Goal: Task Accomplishment & Management: Manage account settings

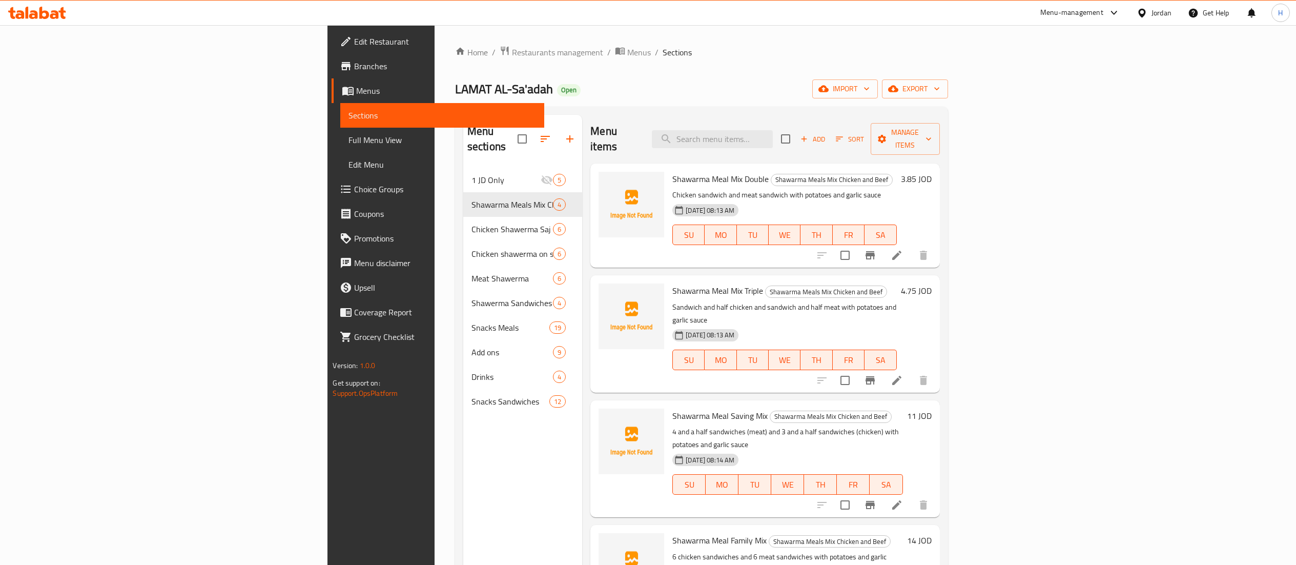
click at [42, 16] on icon at bounding box center [44, 13] width 10 height 12
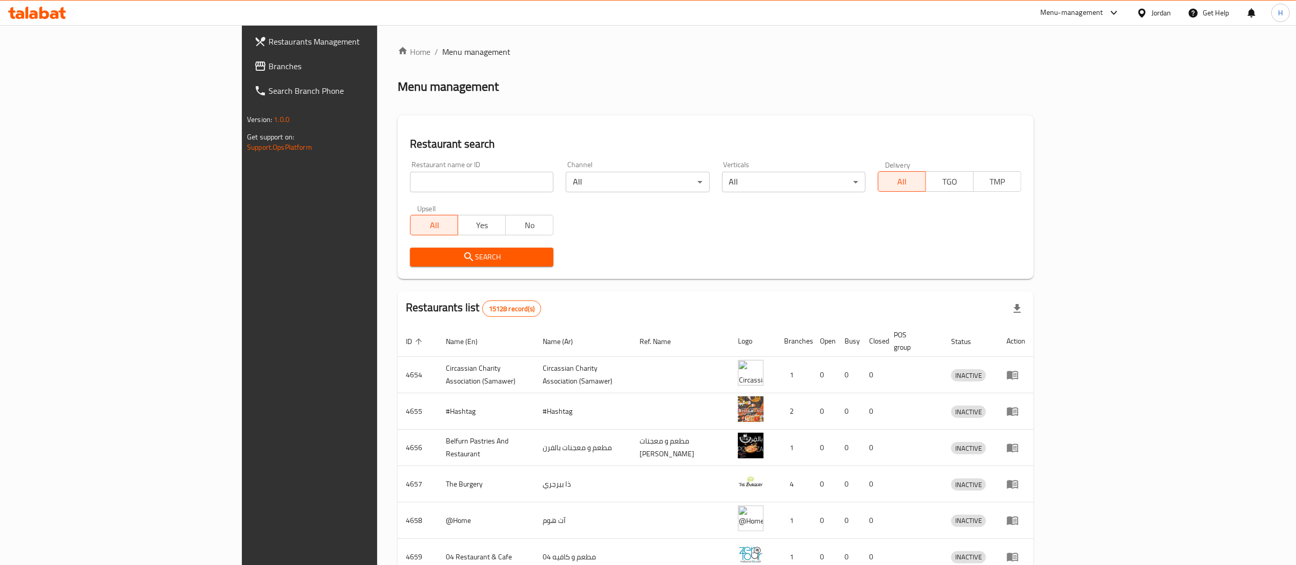
click at [459, 184] on input "search" at bounding box center [481, 182] width 143 height 20
paste input "648044"
type input "648044"
click button "Search" at bounding box center [481, 257] width 143 height 19
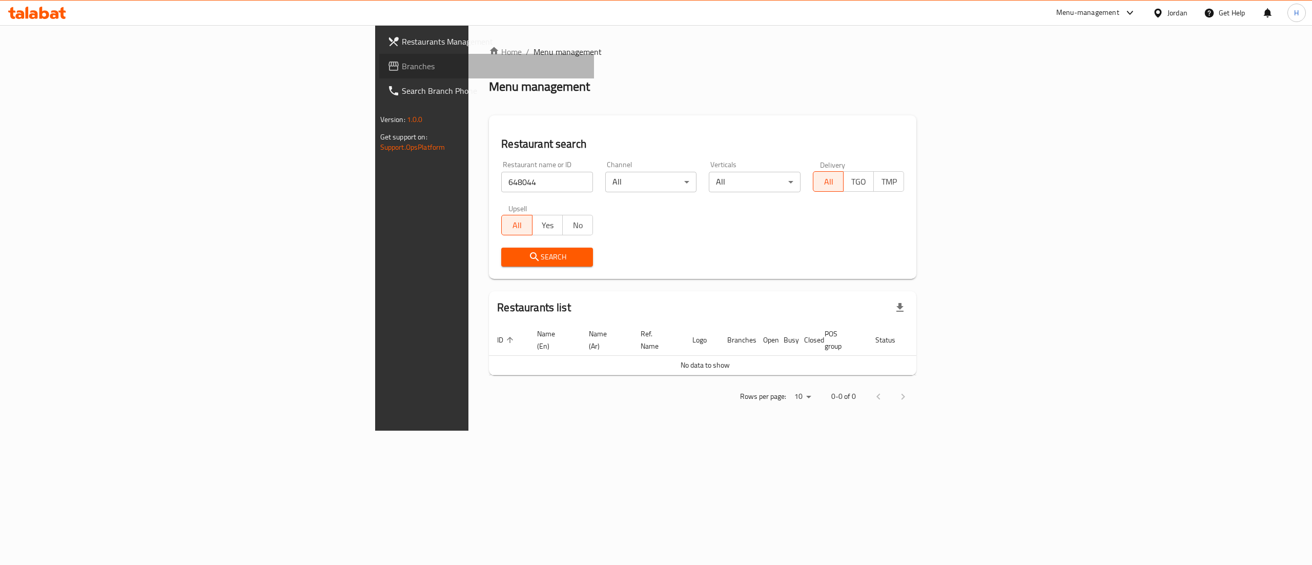
click at [402, 61] on span "Branches" at bounding box center [494, 66] width 184 height 12
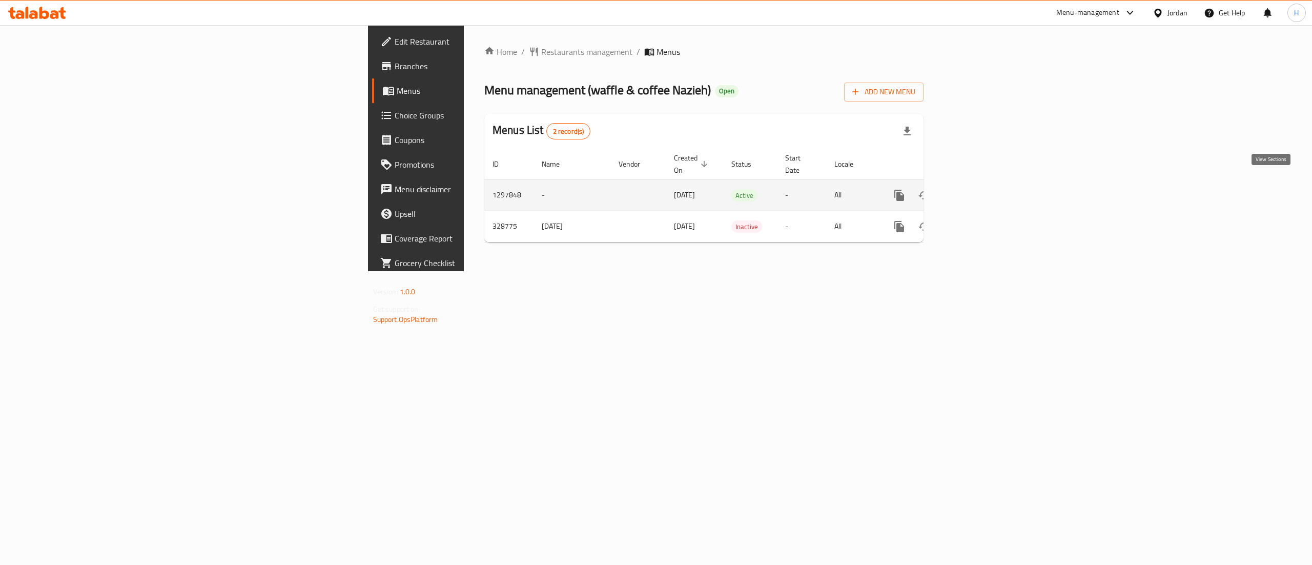
click at [978, 191] on icon "enhanced table" at bounding box center [973, 195] width 9 height 9
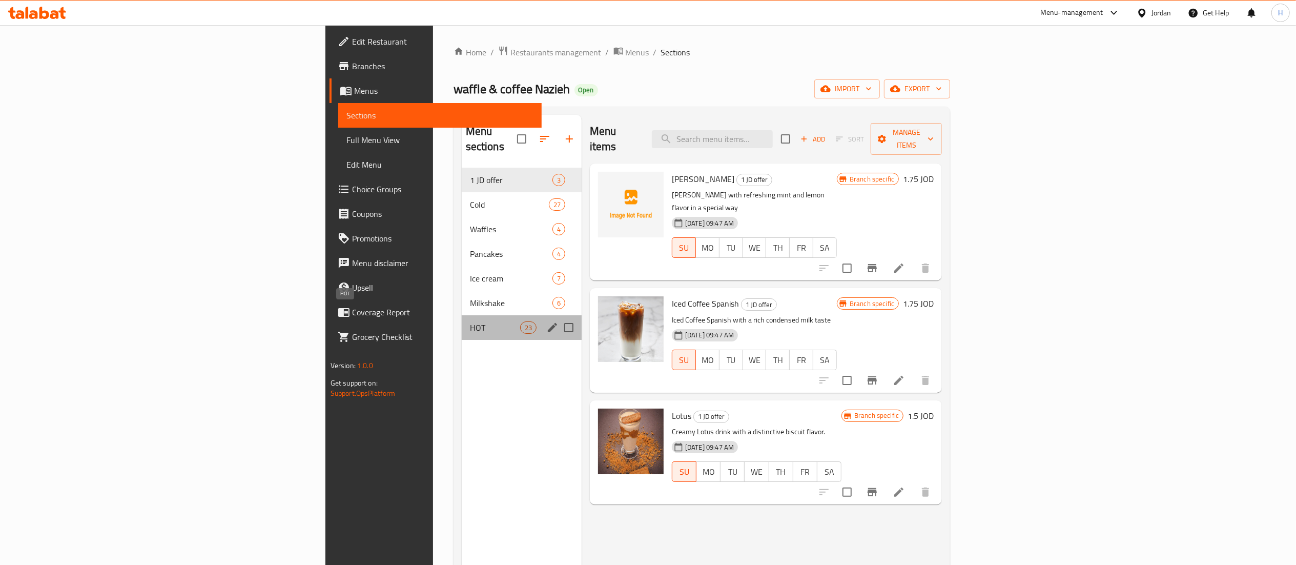
click at [470, 321] on span "HOT" at bounding box center [495, 327] width 50 height 12
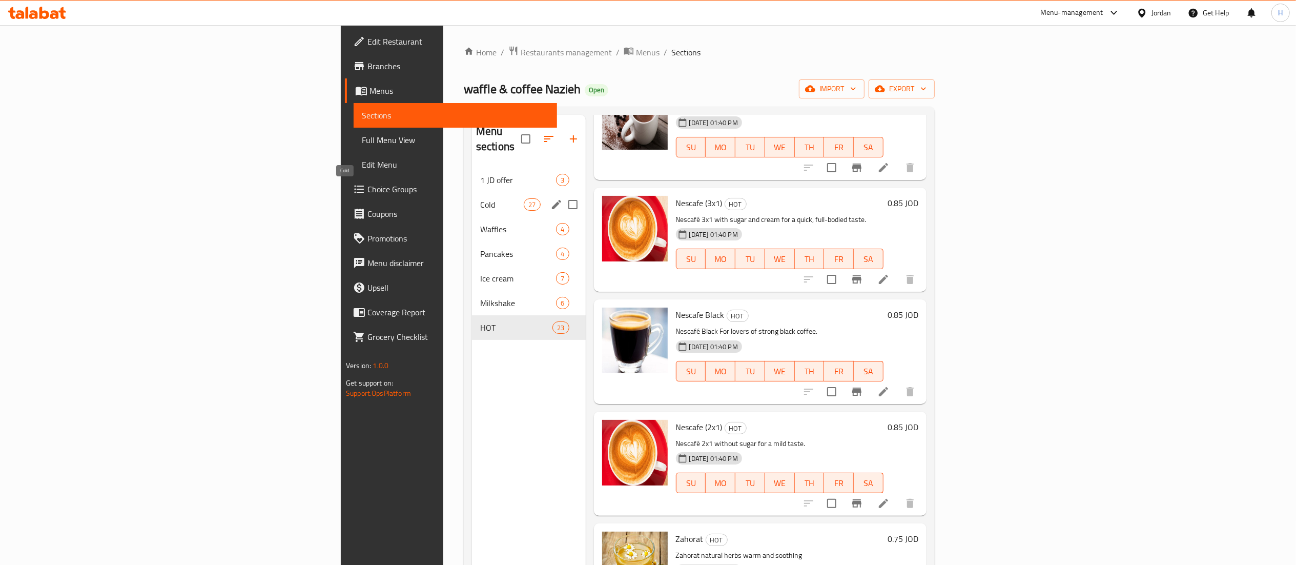
click at [480, 198] on span "Cold" at bounding box center [502, 204] width 44 height 12
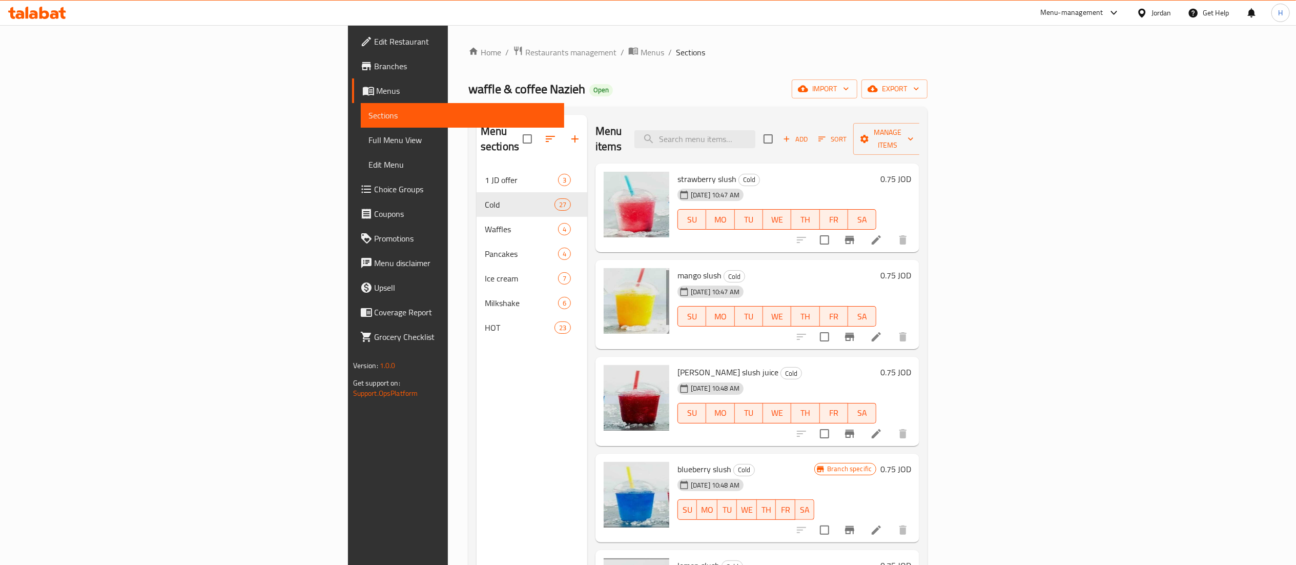
click at [812, 141] on div "Menu items Add Sort Manage items" at bounding box center [757, 139] width 324 height 49
click at [755, 130] on input "search" at bounding box center [694, 139] width 121 height 18
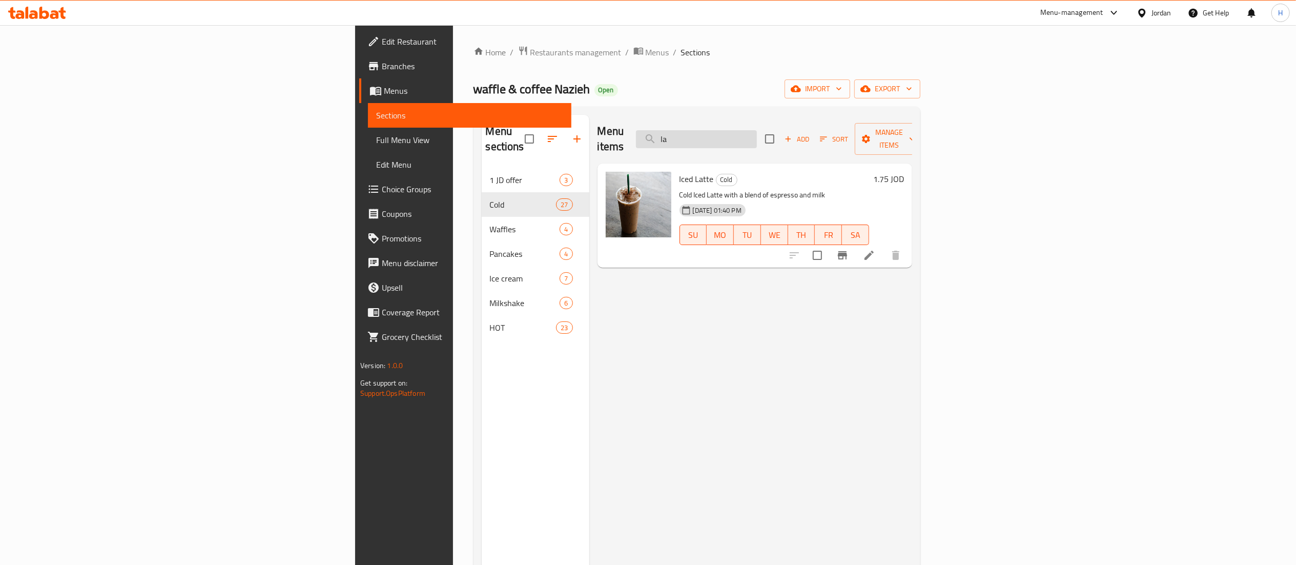
type input "l"
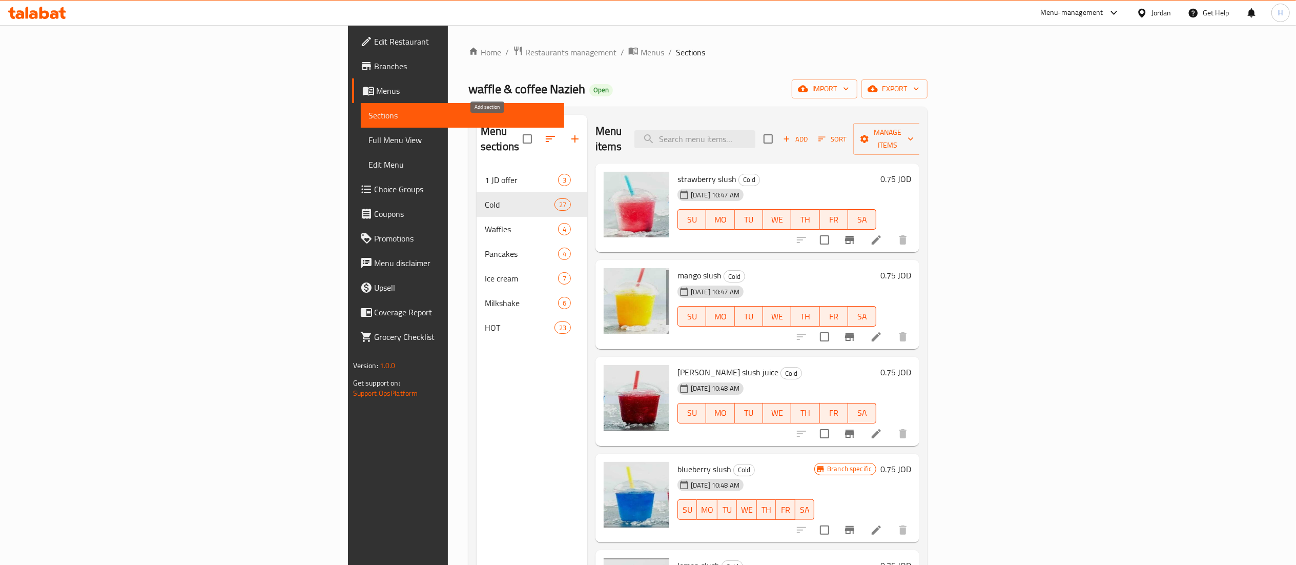
click at [569, 133] on icon "button" at bounding box center [575, 139] width 12 height 12
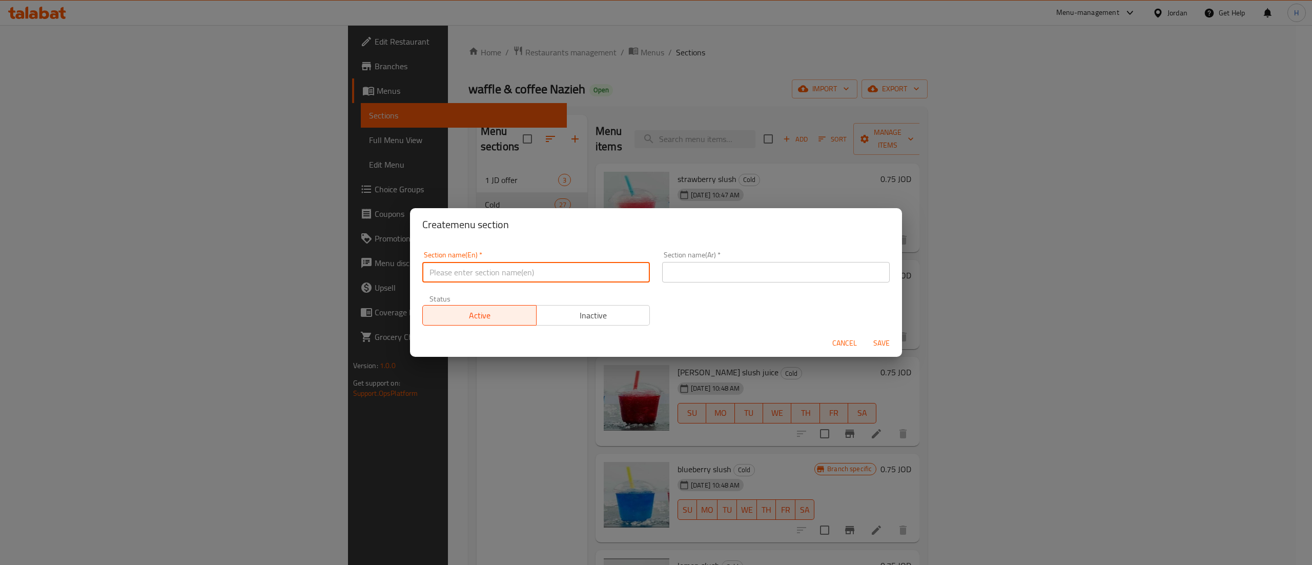
drag, startPoint x: 570, startPoint y: 266, endPoint x: 562, endPoint y: 261, distance: 9.2
click at [570, 266] on input "text" at bounding box center [536, 272] width 228 height 20
type input "New Drinks"
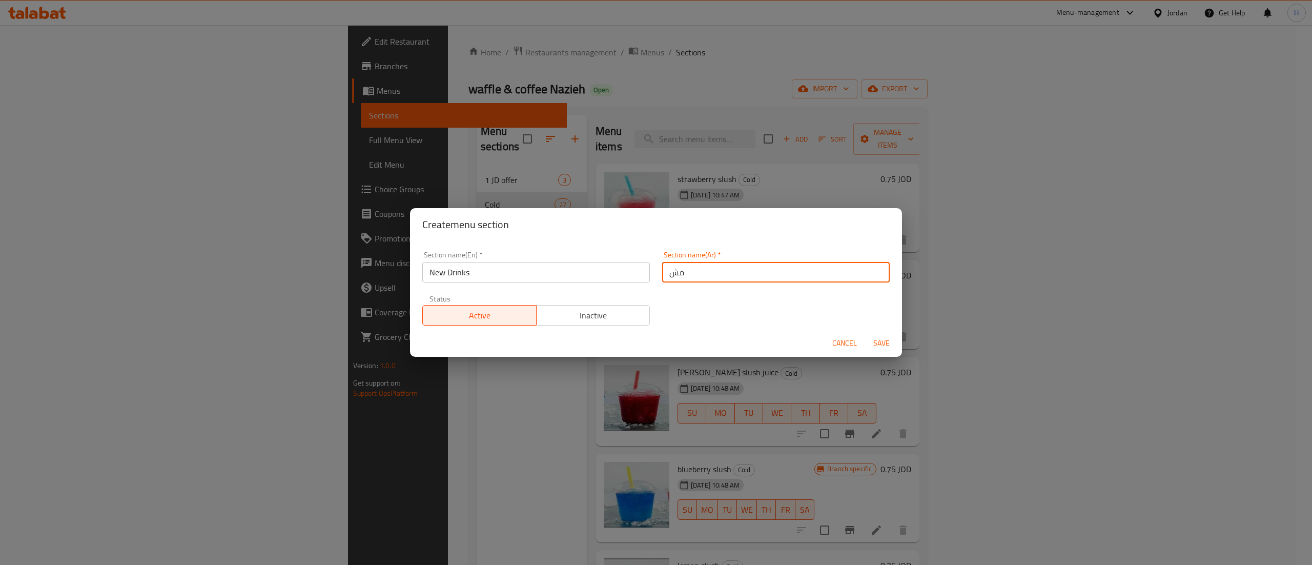
type input "مشروبات جديدة"
click at [865, 334] on button "Save" at bounding box center [881, 343] width 33 height 19
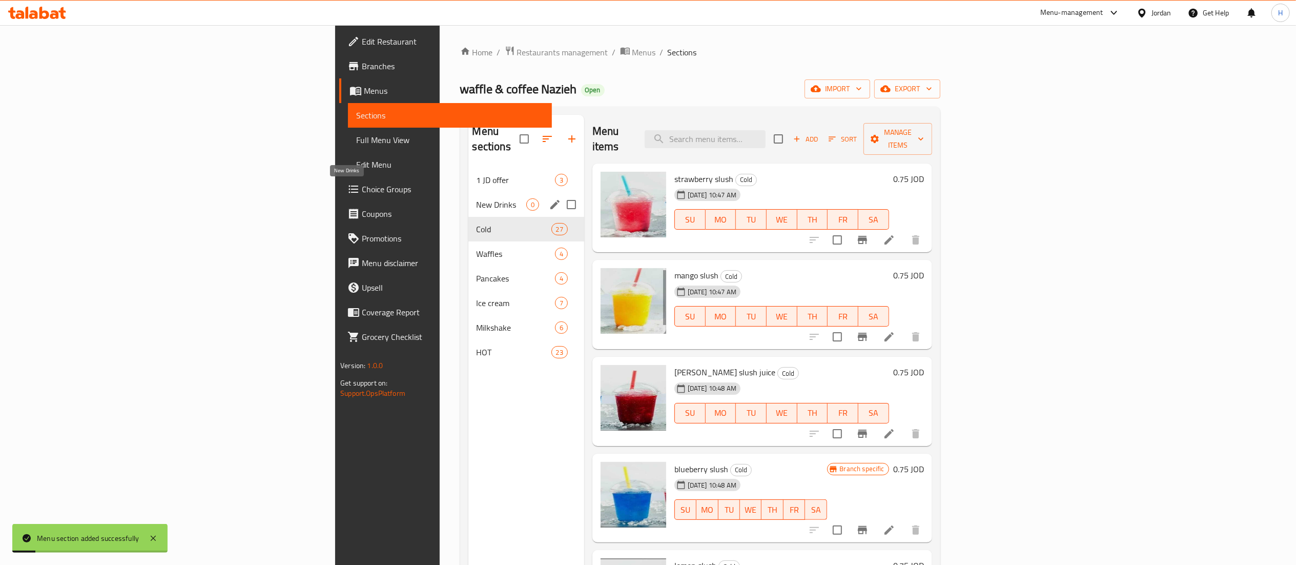
click at [468, 192] on div "New Drinks 0" at bounding box center [526, 204] width 116 height 25
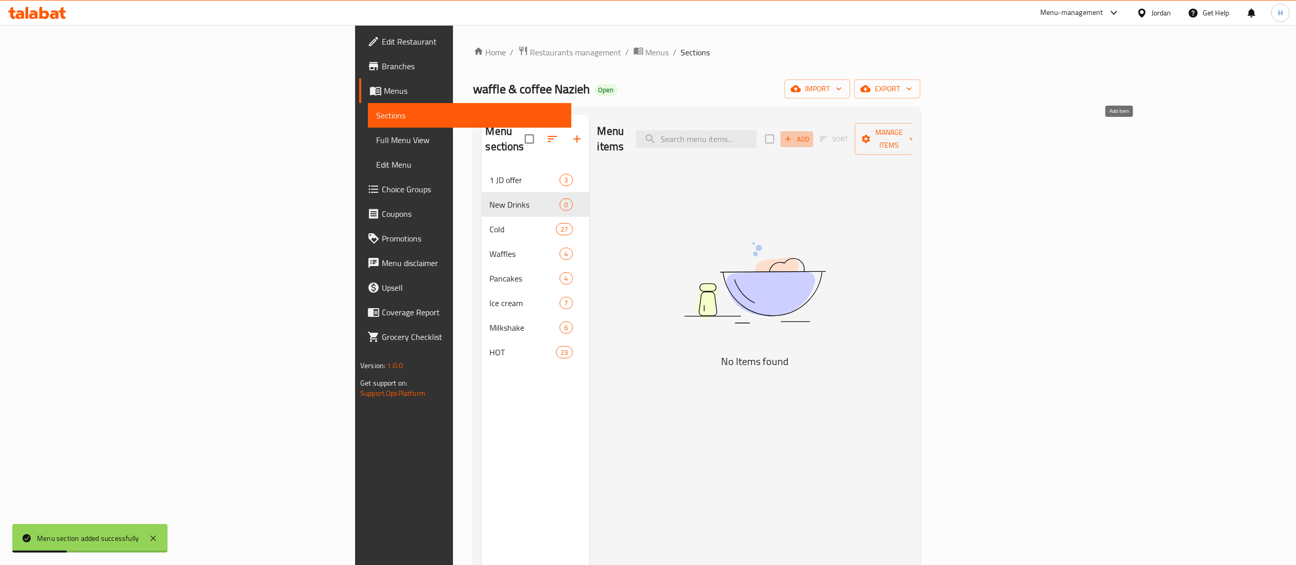
click at [811, 133] on span "Add" at bounding box center [797, 139] width 28 height 12
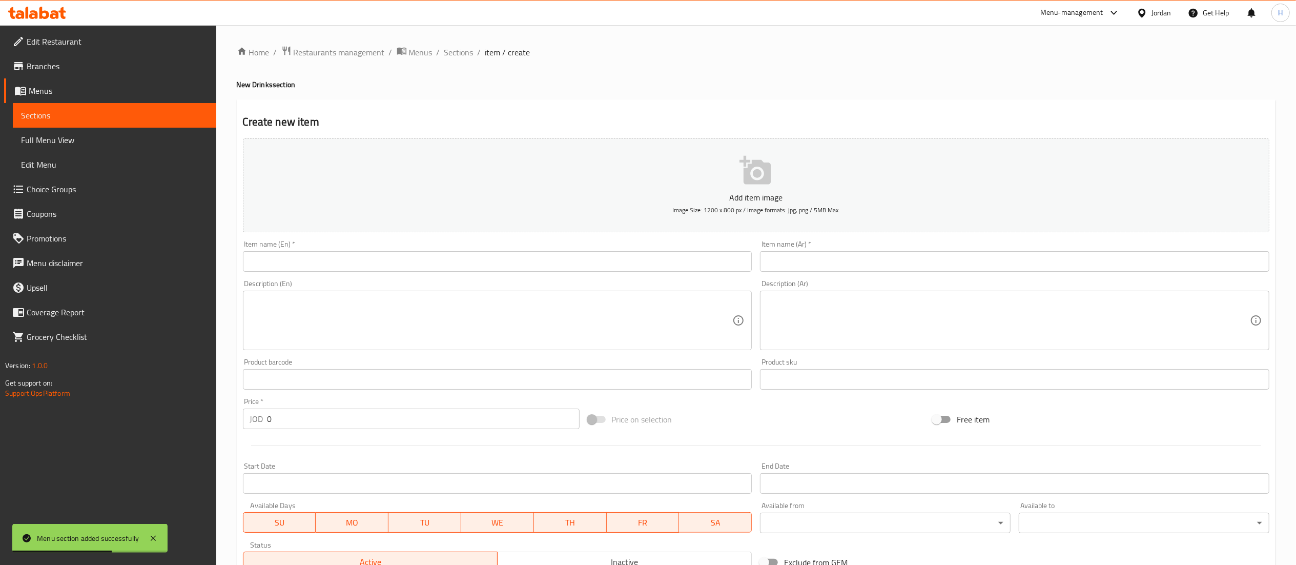
click at [793, 260] on input "text" at bounding box center [1014, 261] width 509 height 20
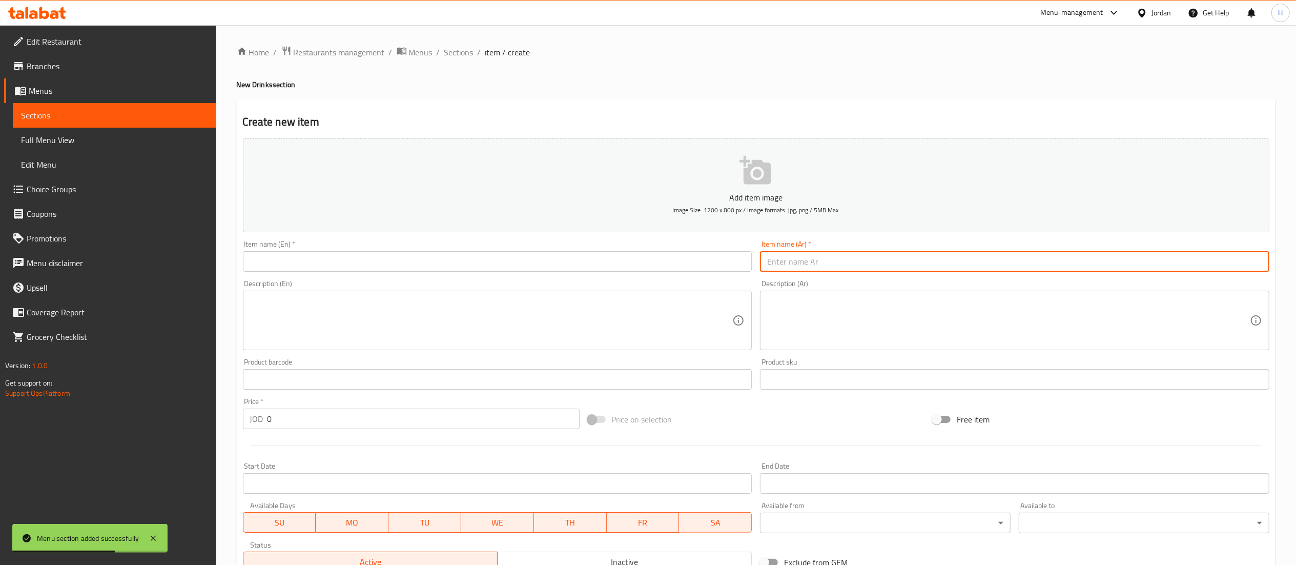
paste input "لاتيه بستاشيو"
type input "لاتيه بستاشيو"
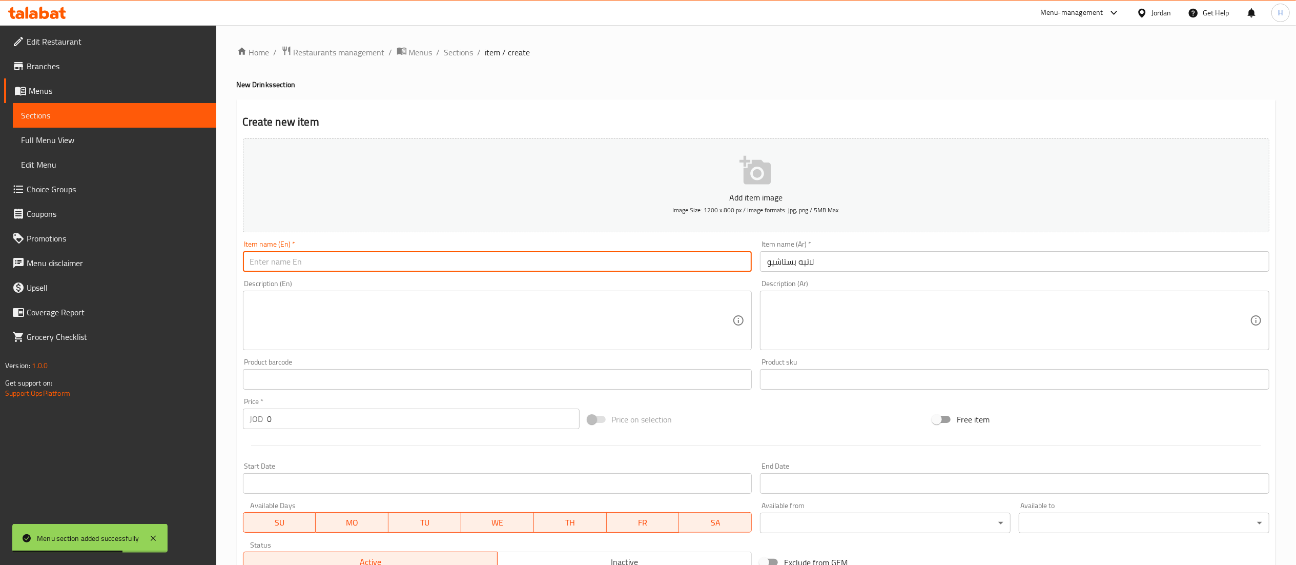
click at [624, 260] on input "text" at bounding box center [497, 261] width 509 height 20
type input "/"
type input "Latte Pistachio"
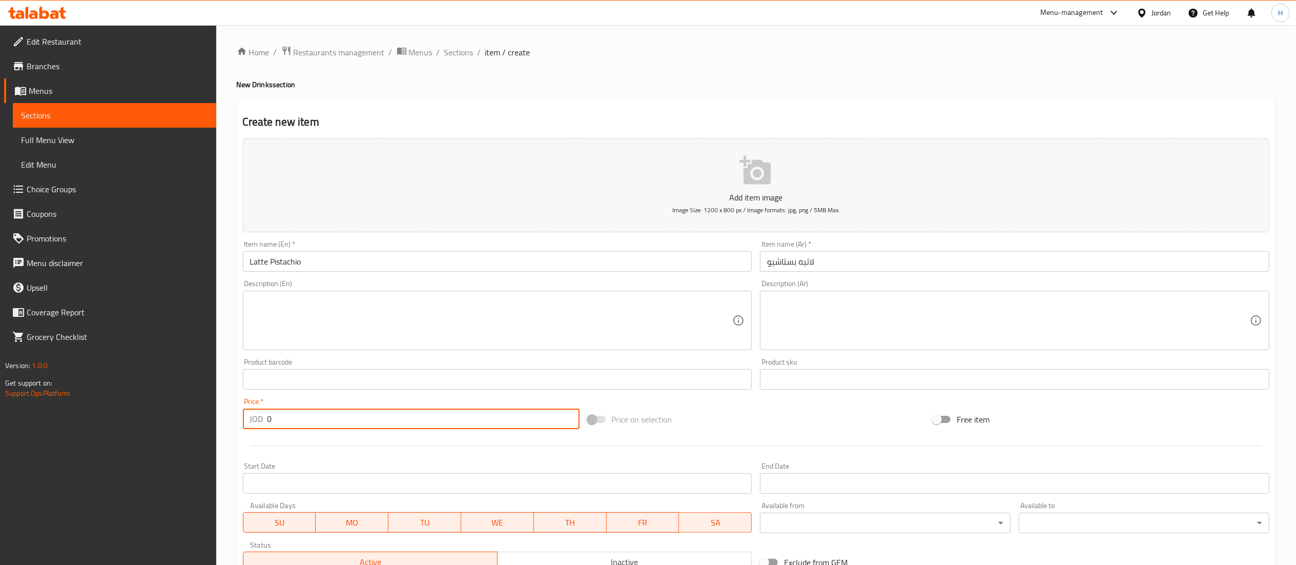
drag, startPoint x: 282, startPoint y: 419, endPoint x: 140, endPoint y: 412, distance: 141.6
click at [140, 412] on div "Edit Restaurant Branches Menus Sections Full Menu View Edit Menu Choice Groups …" at bounding box center [648, 370] width 1296 height 691
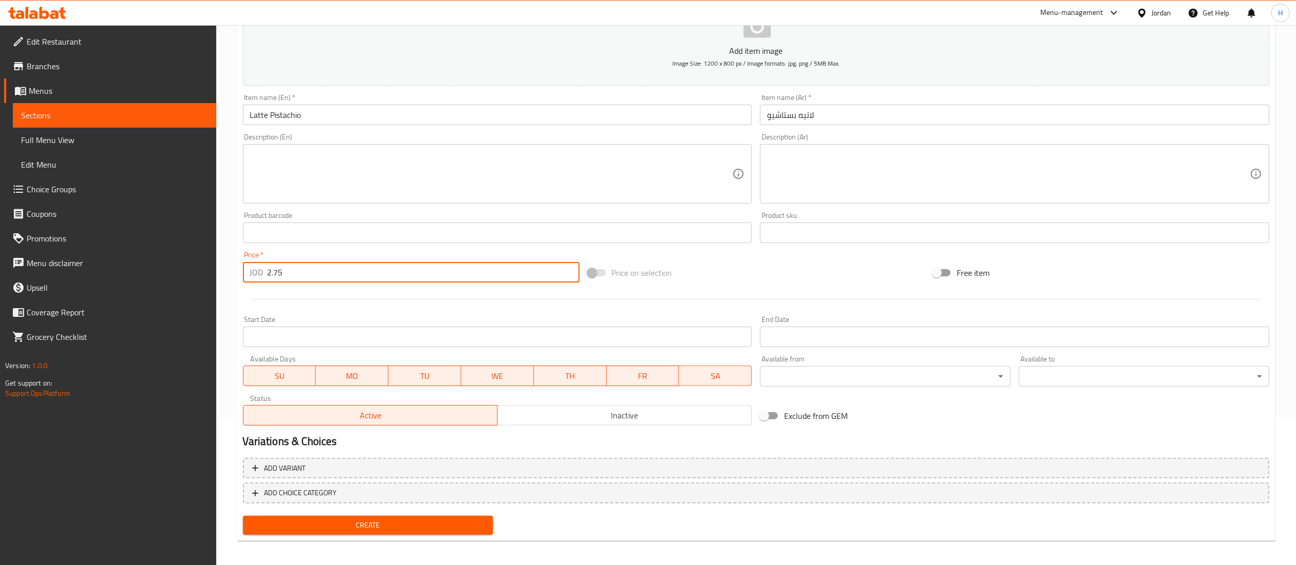
scroll to position [150, 0]
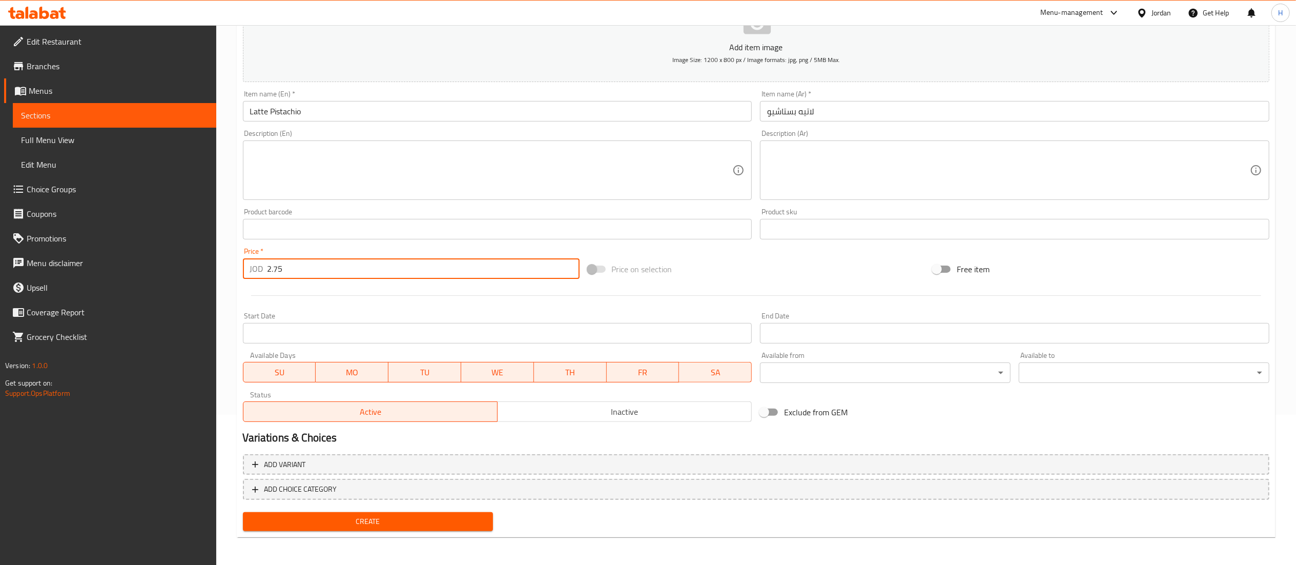
type input "2.75"
click at [375, 519] on span "Create" at bounding box center [368, 521] width 234 height 13
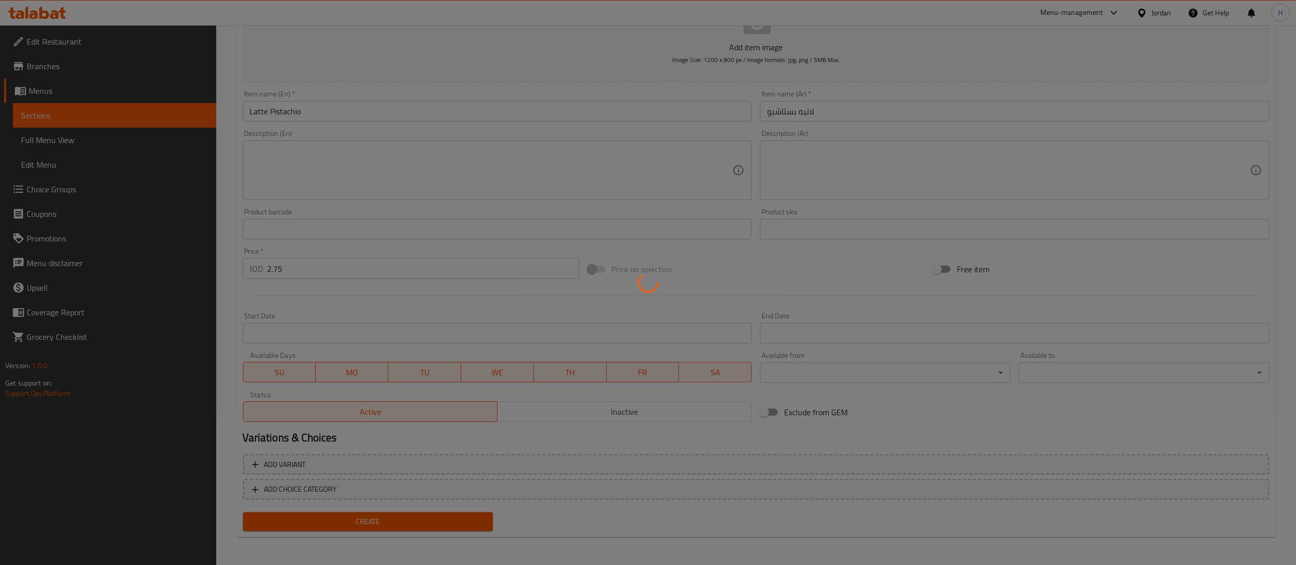
type input "0"
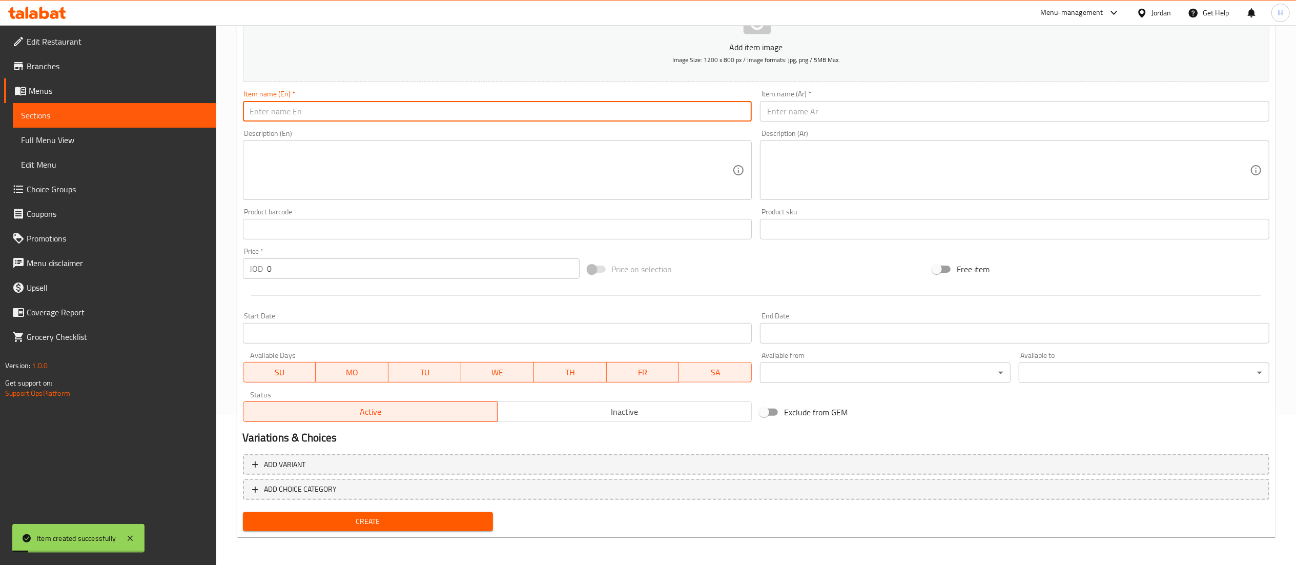
click at [441, 114] on input "text" at bounding box center [497, 111] width 509 height 20
type input "Pistachio Milkshake"
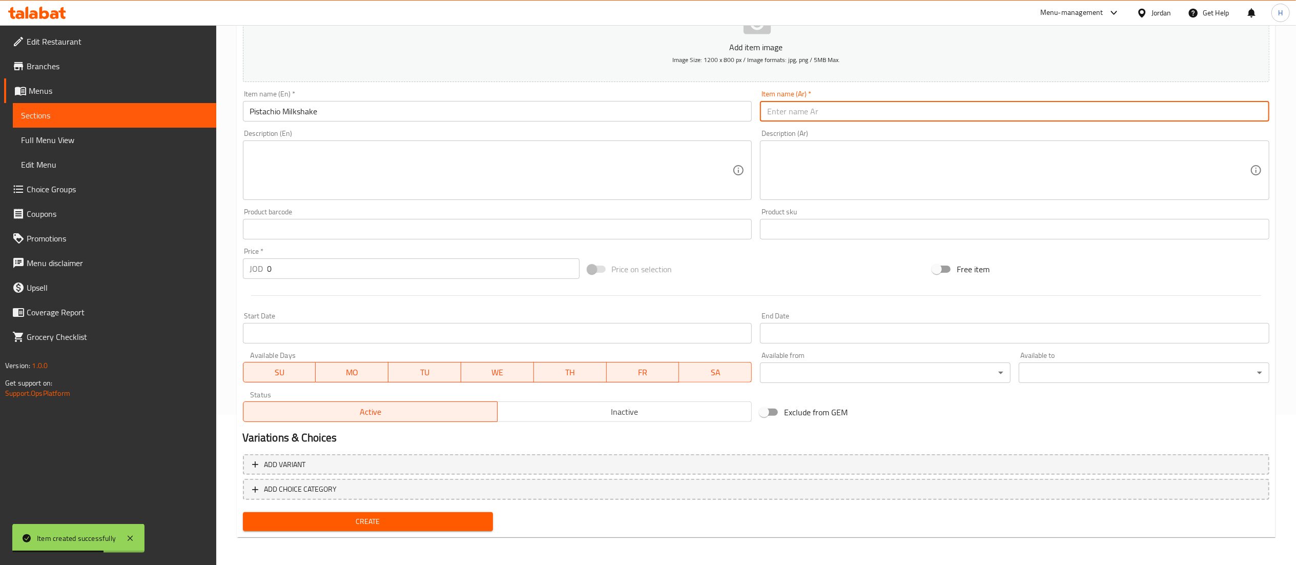
paste input "ملك شيك بستاشيو"
type input "ملك شيك بستاشيو"
drag, startPoint x: 277, startPoint y: 266, endPoint x: 239, endPoint y: 266, distance: 37.9
click at [239, 266] on div "Price   * JOD 0 Price *" at bounding box center [411, 262] width 345 height 39
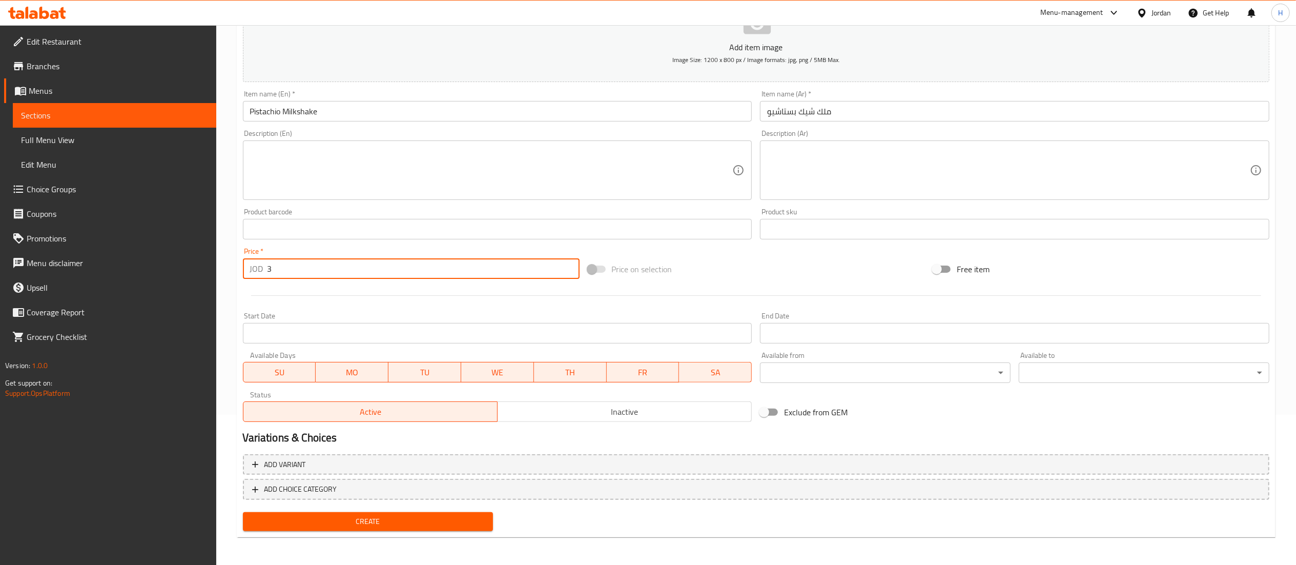
type input "3"
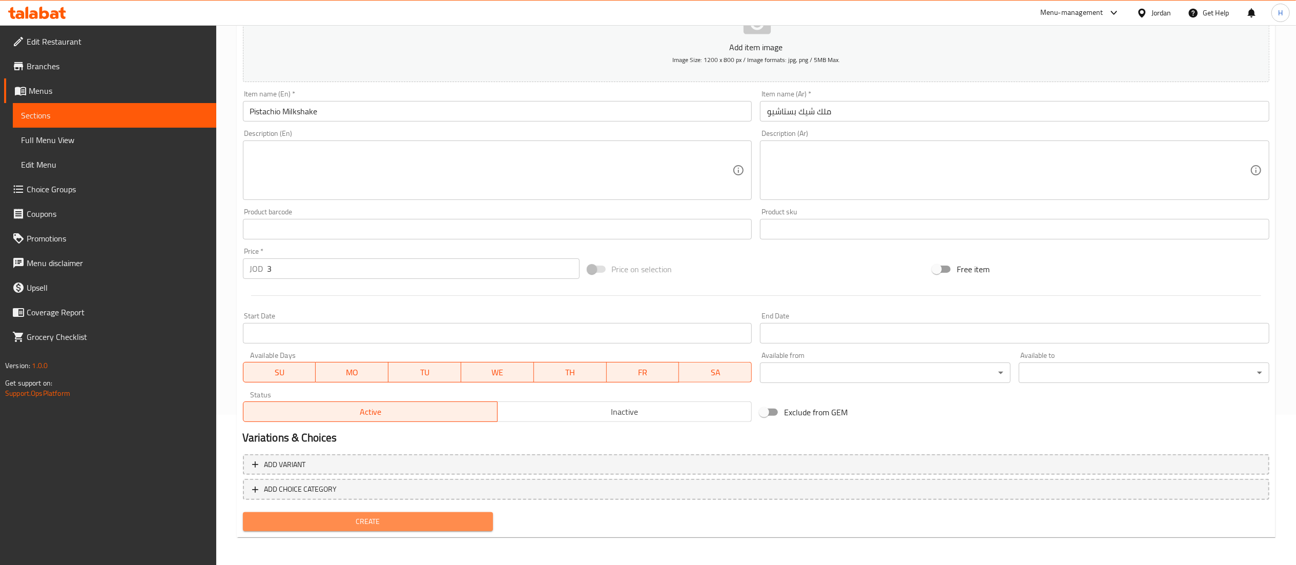
click at [411, 524] on span "Create" at bounding box center [368, 521] width 234 height 13
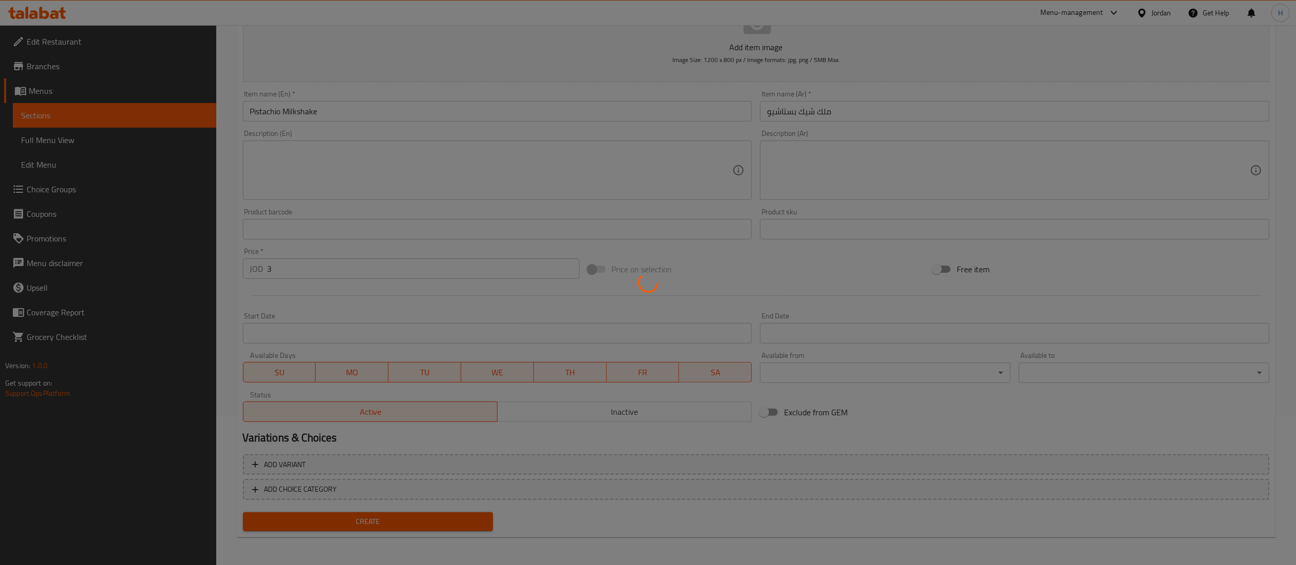
type input "0"
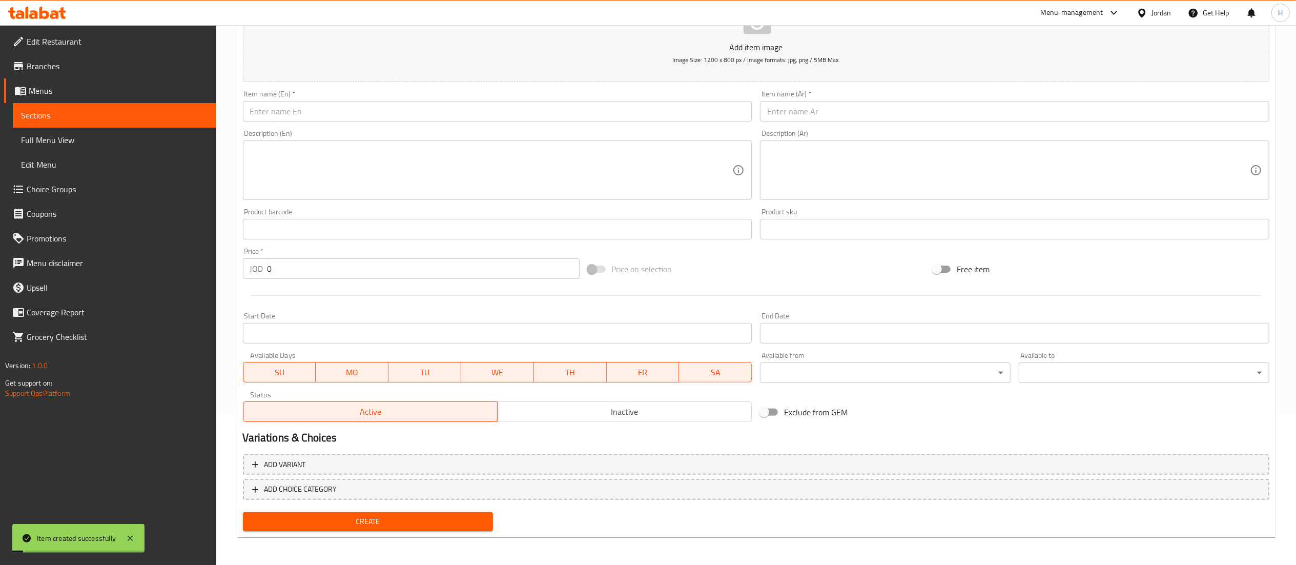
click at [786, 118] on input "text" at bounding box center [1014, 111] width 509 height 20
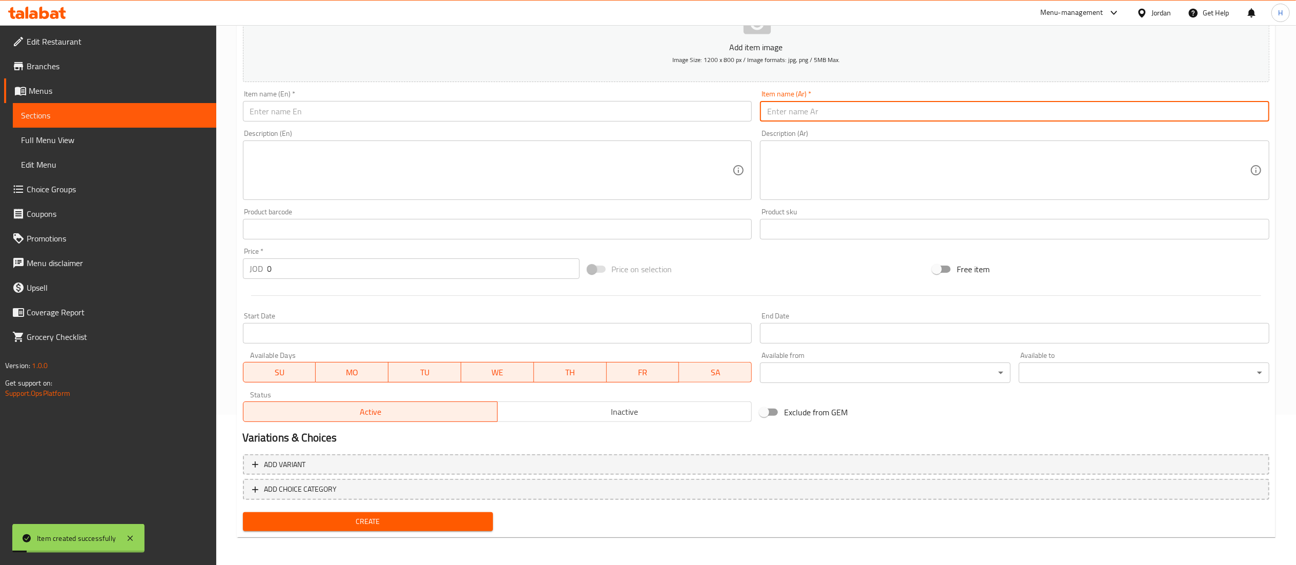
paste input "موز بالحليب"
type input "موز بالحليب"
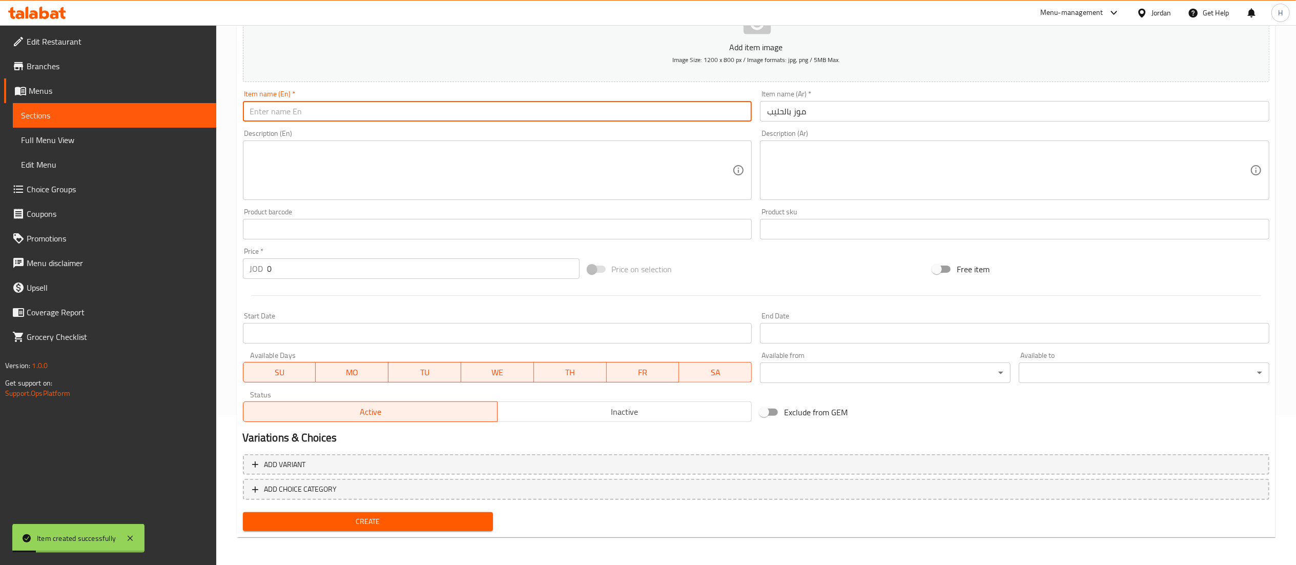
click at [523, 120] on input "text" at bounding box center [497, 111] width 509 height 20
type input "Banana and Milk"
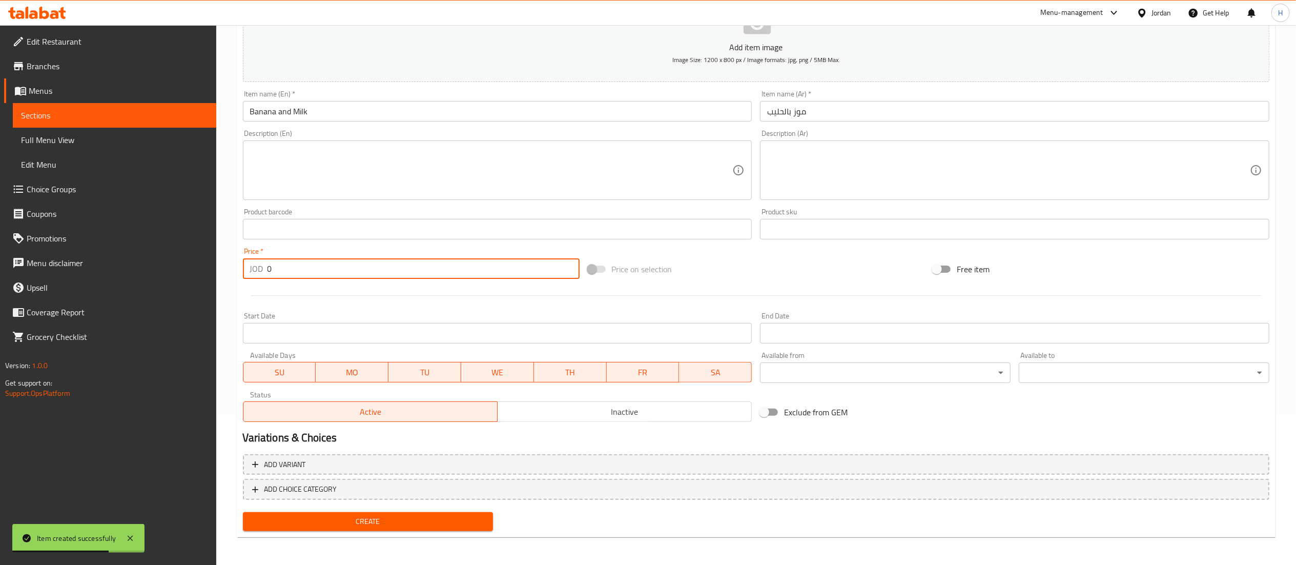
drag, startPoint x: 277, startPoint y: 275, endPoint x: 213, endPoint y: 275, distance: 64.1
click at [213, 275] on div "Edit Restaurant Branches Menus Sections Full Menu View Edit Menu Choice Groups …" at bounding box center [648, 220] width 1296 height 691
type input "2.25"
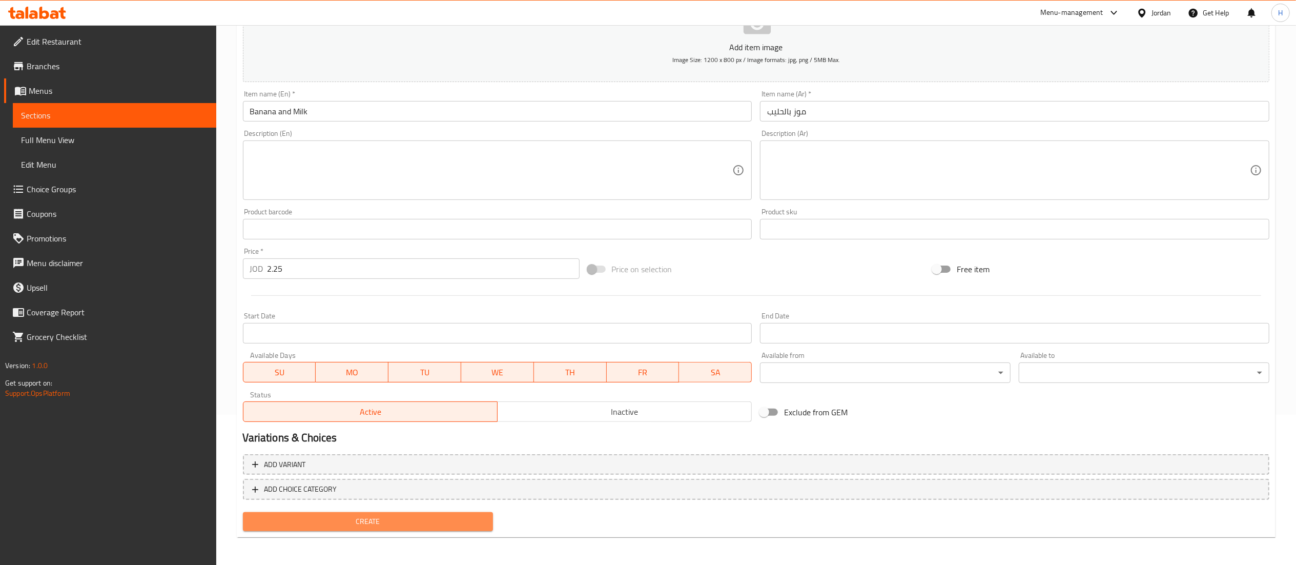
click at [422, 520] on span "Create" at bounding box center [368, 521] width 234 height 13
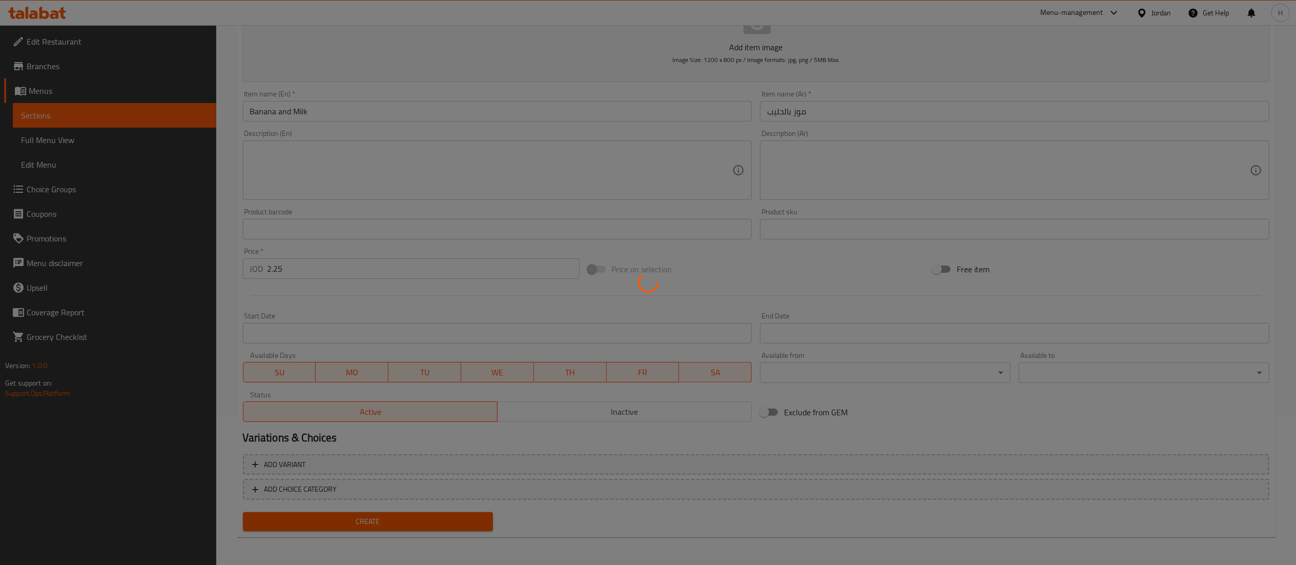
type input "0"
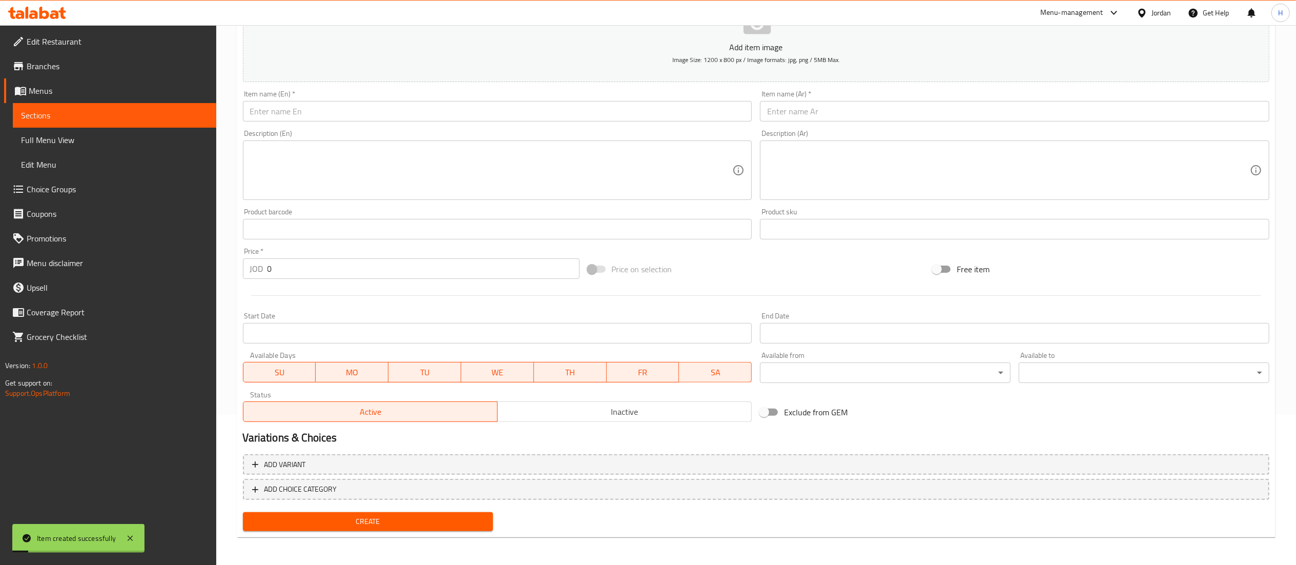
click at [868, 110] on input "text" at bounding box center [1014, 111] width 509 height 20
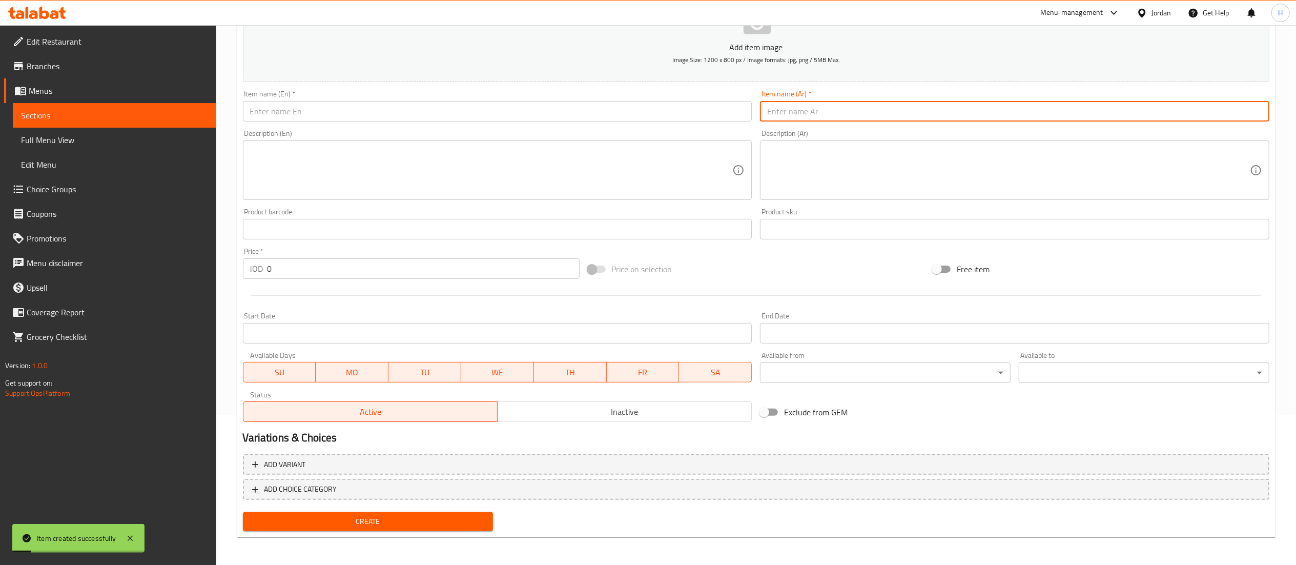
paste input "ايس [PERSON_NAME]"
type input "ايس [PERSON_NAME]"
click at [630, 93] on div "Item name (En)   * Item name (En) *" at bounding box center [497, 105] width 509 height 31
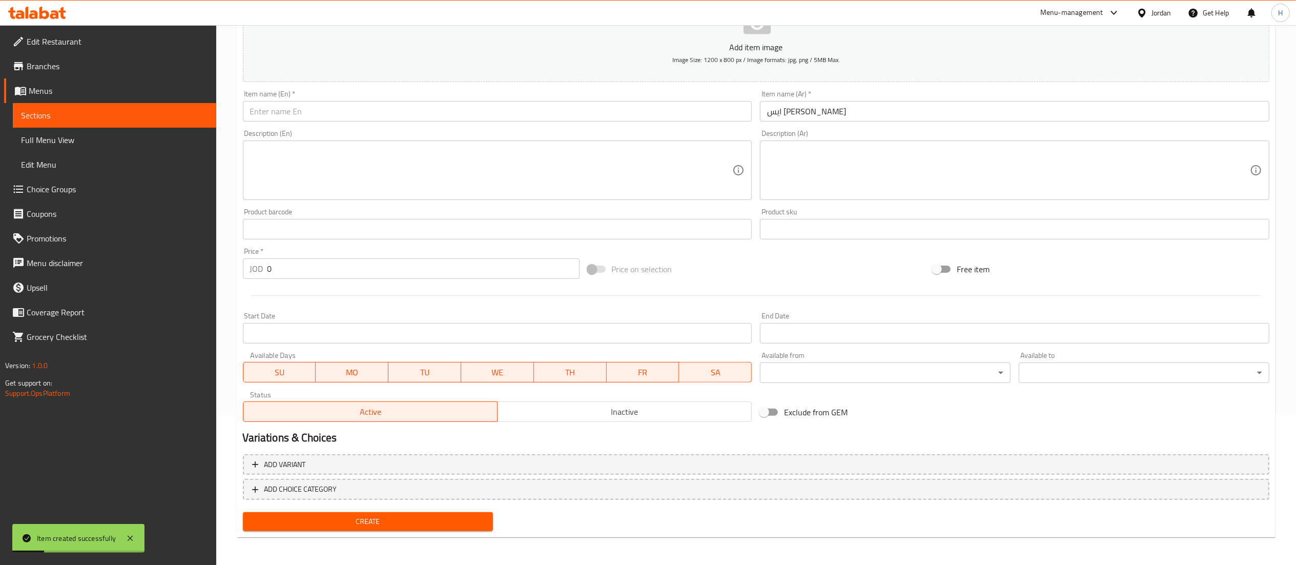
click at [618, 106] on input "text" at bounding box center [497, 111] width 509 height 20
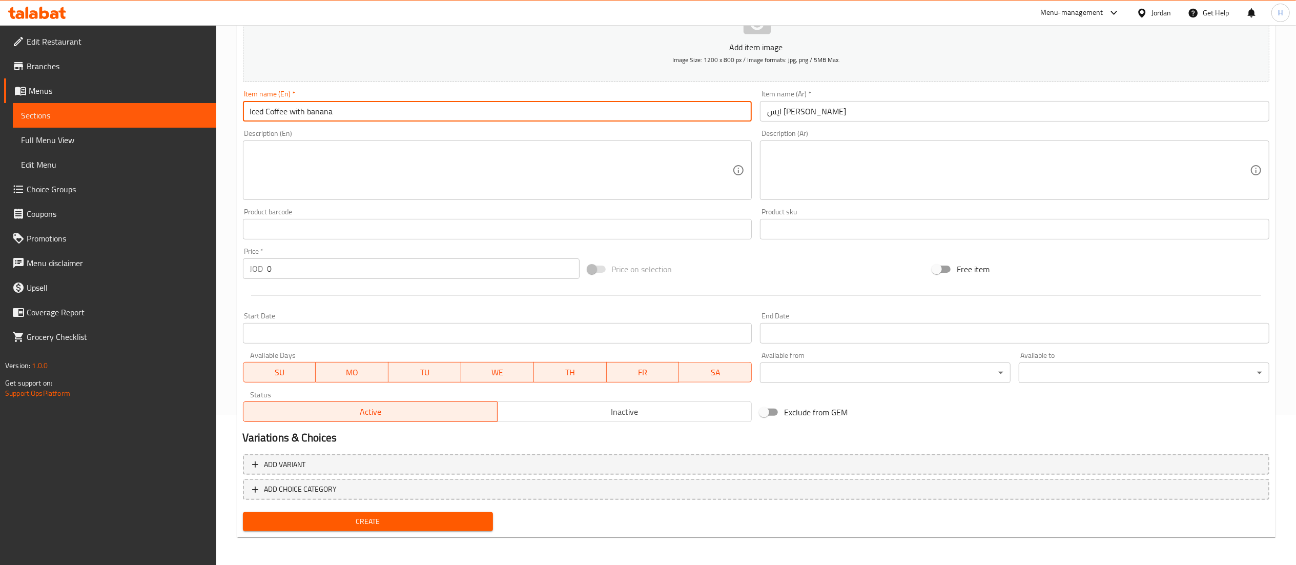
type input "Iced Coffee with banana"
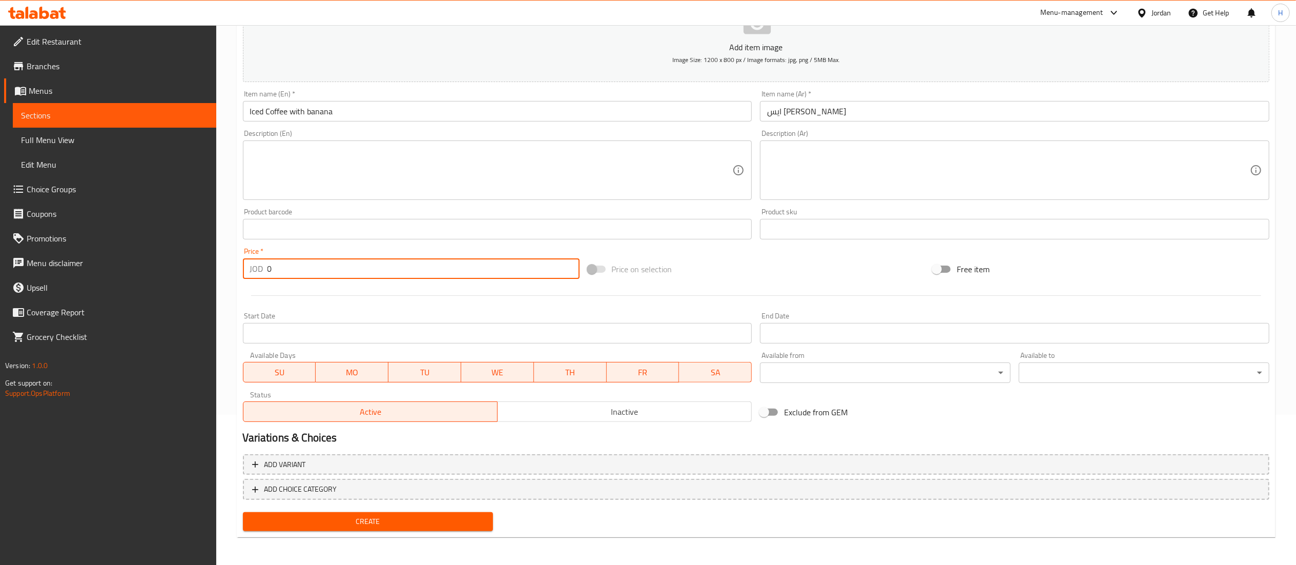
drag, startPoint x: 394, startPoint y: 275, endPoint x: 150, endPoint y: 280, distance: 244.5
click at [150, 280] on div "Edit Restaurant Branches Menus Sections Full Menu View Edit Menu Choice Groups …" at bounding box center [648, 220] width 1296 height 691
type input "2.5"
click at [328, 518] on span "Create" at bounding box center [368, 521] width 234 height 13
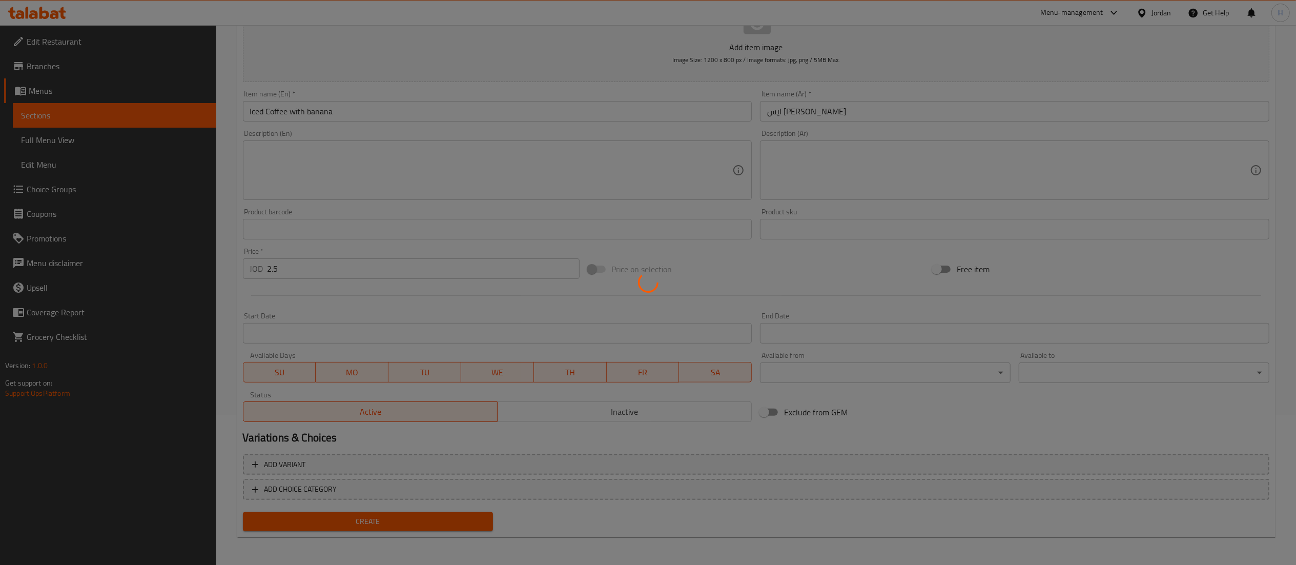
type input "0"
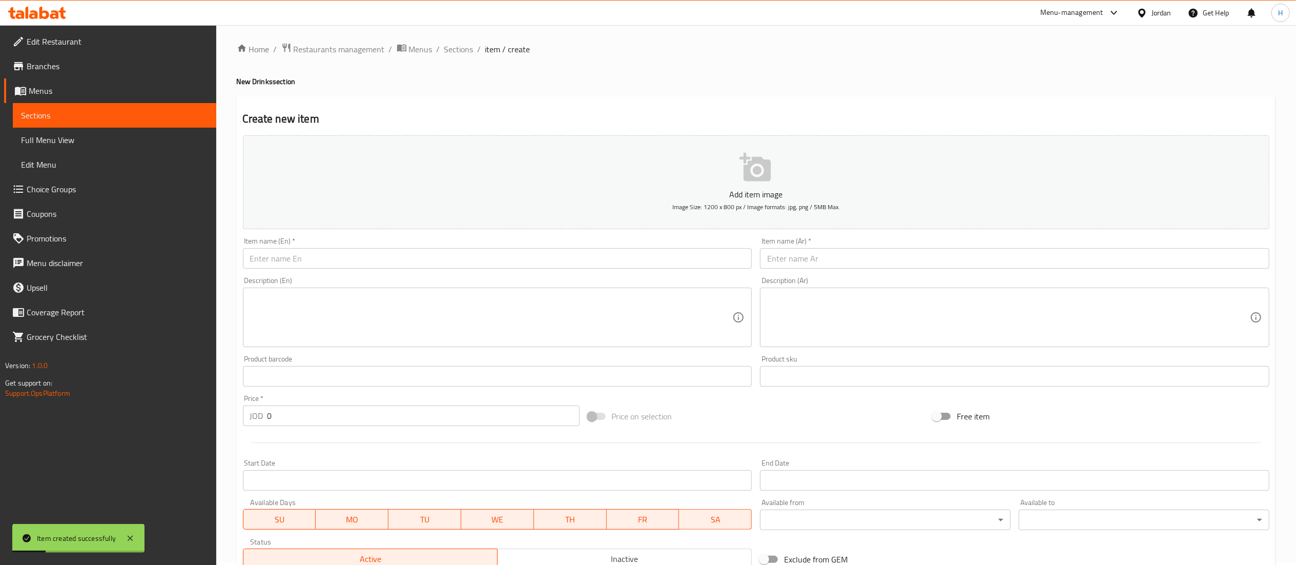
scroll to position [0, 0]
click at [456, 47] on span "Sections" at bounding box center [458, 52] width 29 height 12
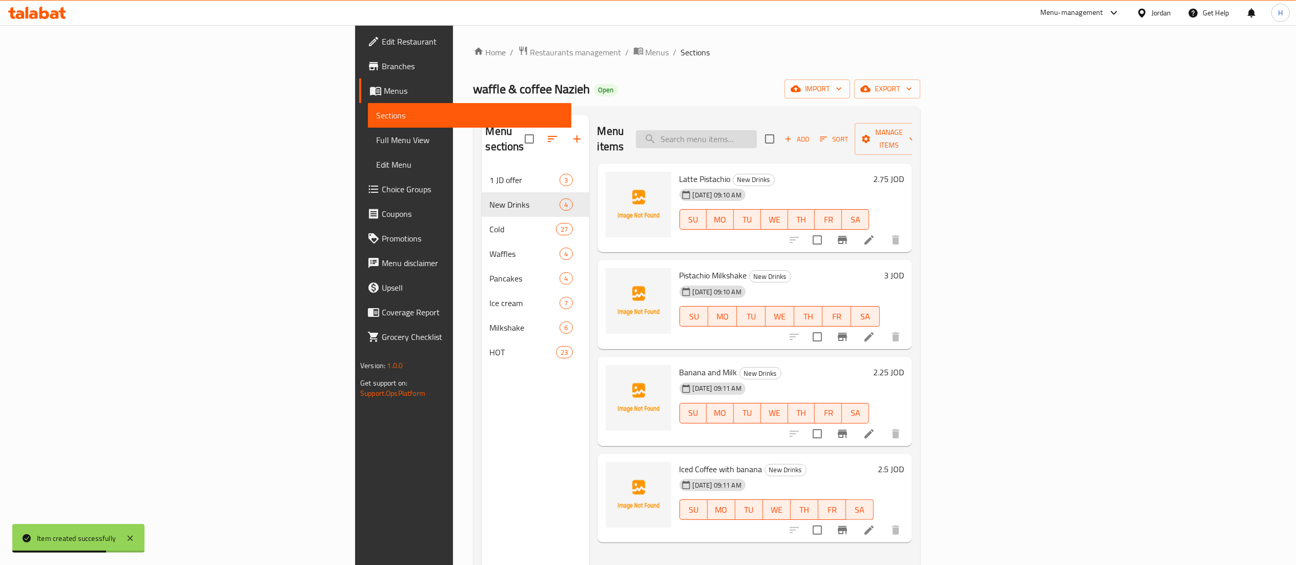
click at [757, 130] on input "search" at bounding box center [696, 139] width 121 height 18
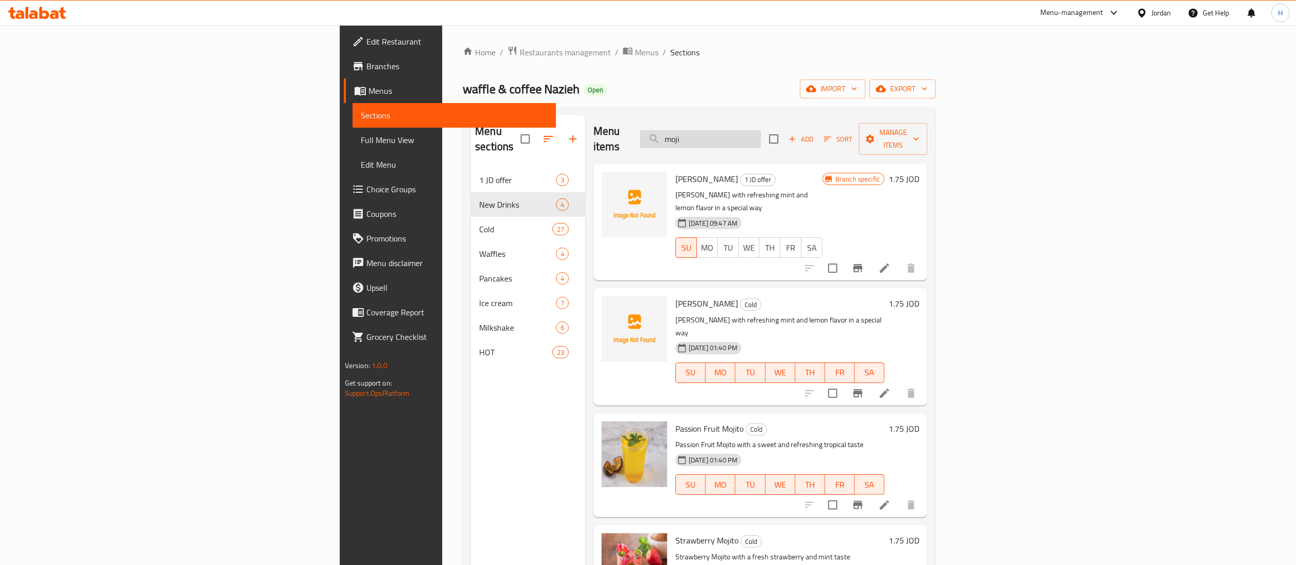
type input "moji"
click at [864, 262] on icon "Branch-specific-item" at bounding box center [858, 268] width 12 height 12
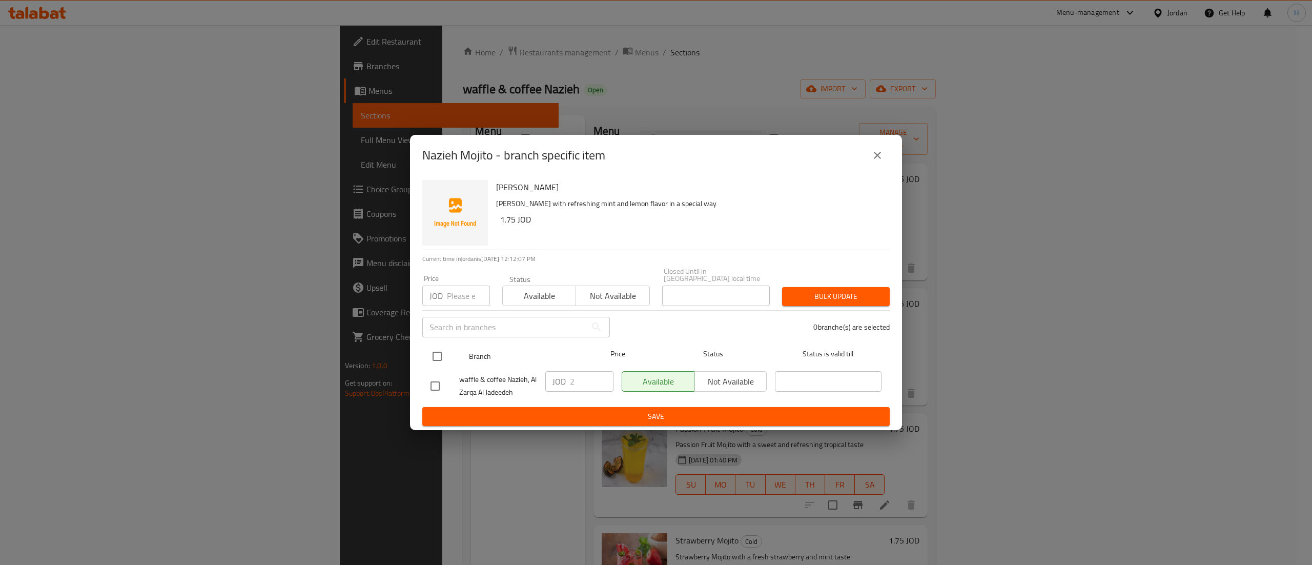
click at [441, 346] on input "checkbox" at bounding box center [437, 356] width 22 height 22
checkbox input "true"
click at [582, 381] on input "2" at bounding box center [592, 381] width 44 height 20
type input "2.25"
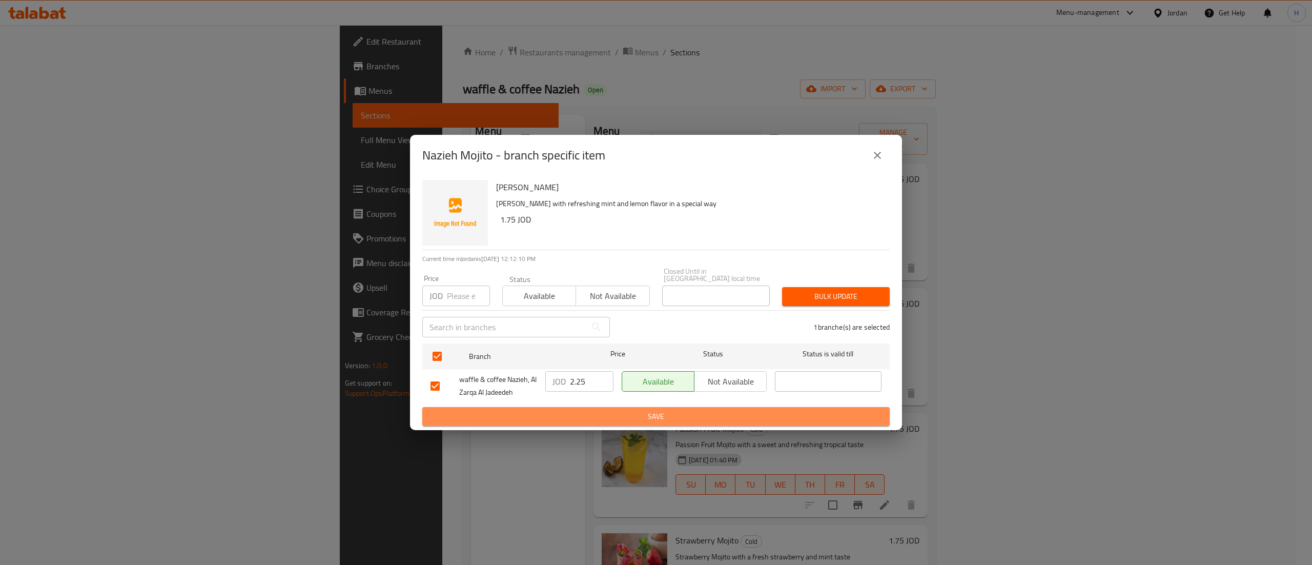
click at [694, 412] on span "Save" at bounding box center [655, 416] width 451 height 13
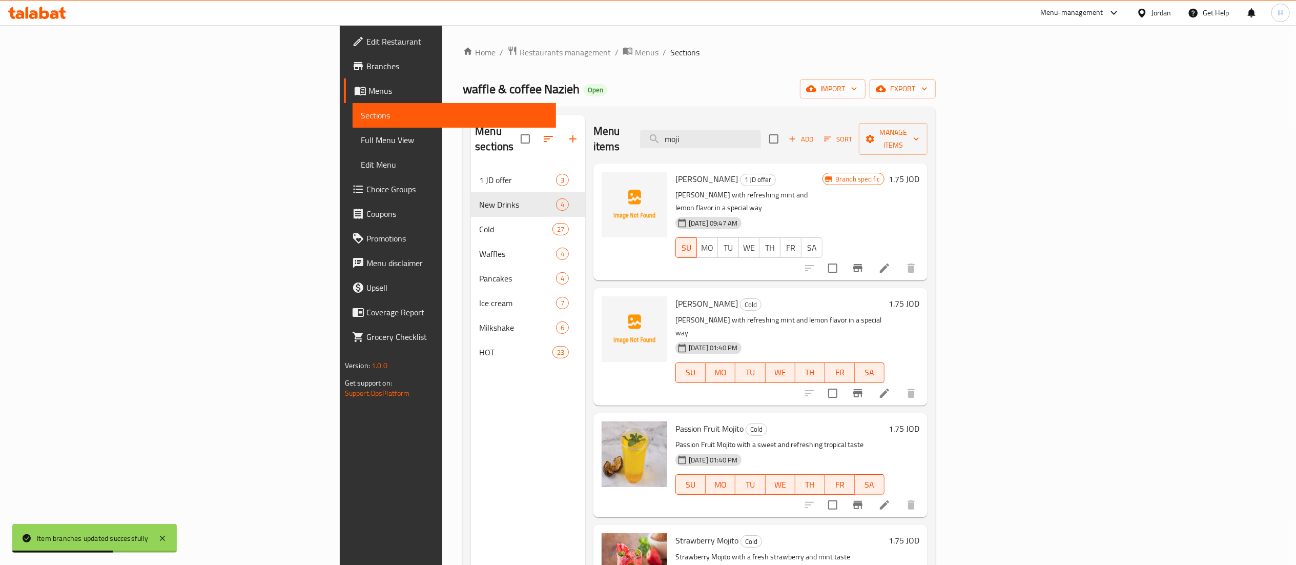
click at [923, 292] on div "[PERSON_NAME] Cold Nazieh Mojito with refreshing mint and lemon flavor in a spe…" at bounding box center [797, 346] width 252 height 109
click at [919, 296] on h6 "1.75 JOD" at bounding box center [904, 303] width 31 height 14
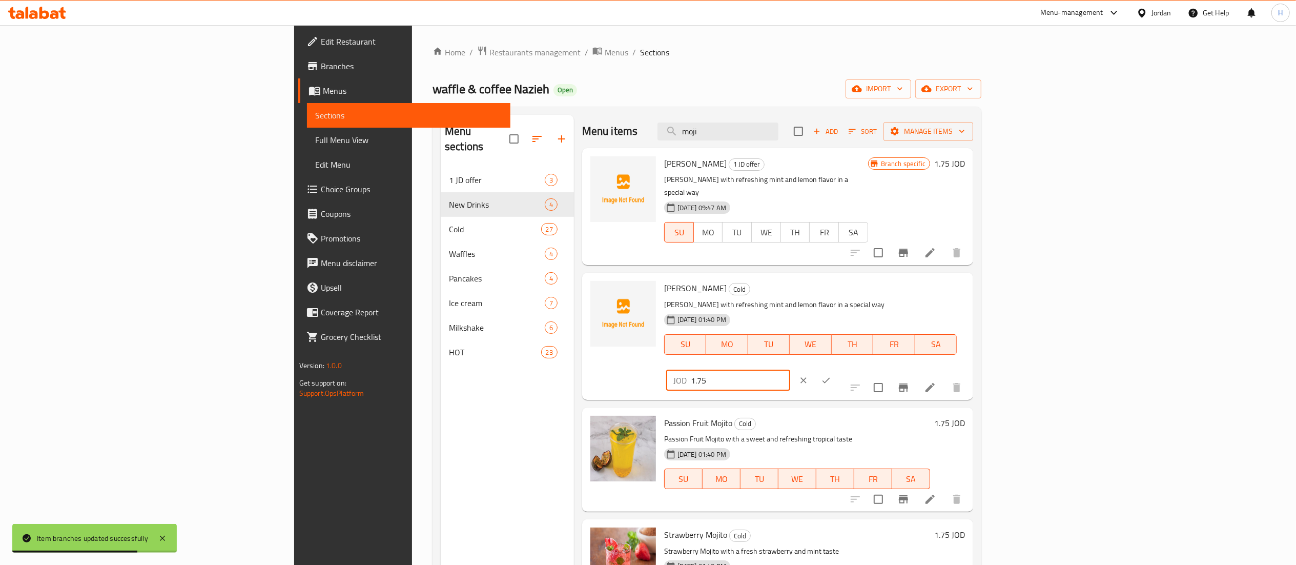
drag, startPoint x: 1144, startPoint y: 278, endPoint x: 932, endPoint y: 274, distance: 212.7
click at [932, 277] on div "Nazieh Mojito Cold Nazieh Mojito with refreshing mint and lemon flavor in a spe…" at bounding box center [814, 336] width 309 height 118
type input "2.25"
click at [831, 375] on icon "ok" at bounding box center [826, 380] width 10 height 10
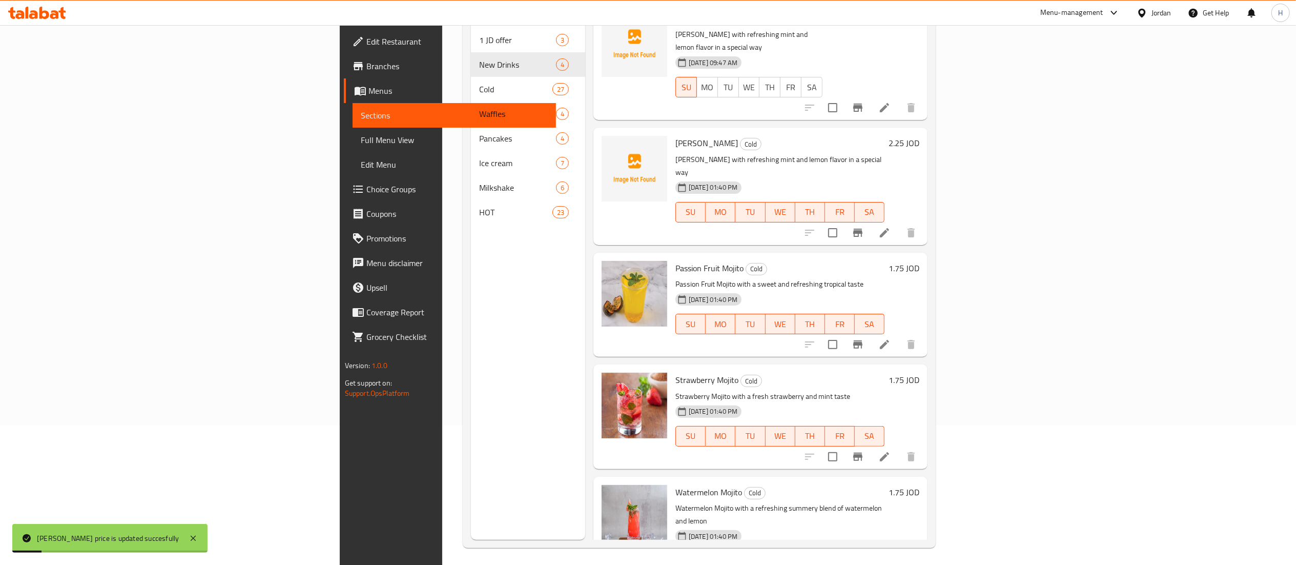
scroll to position [144, 0]
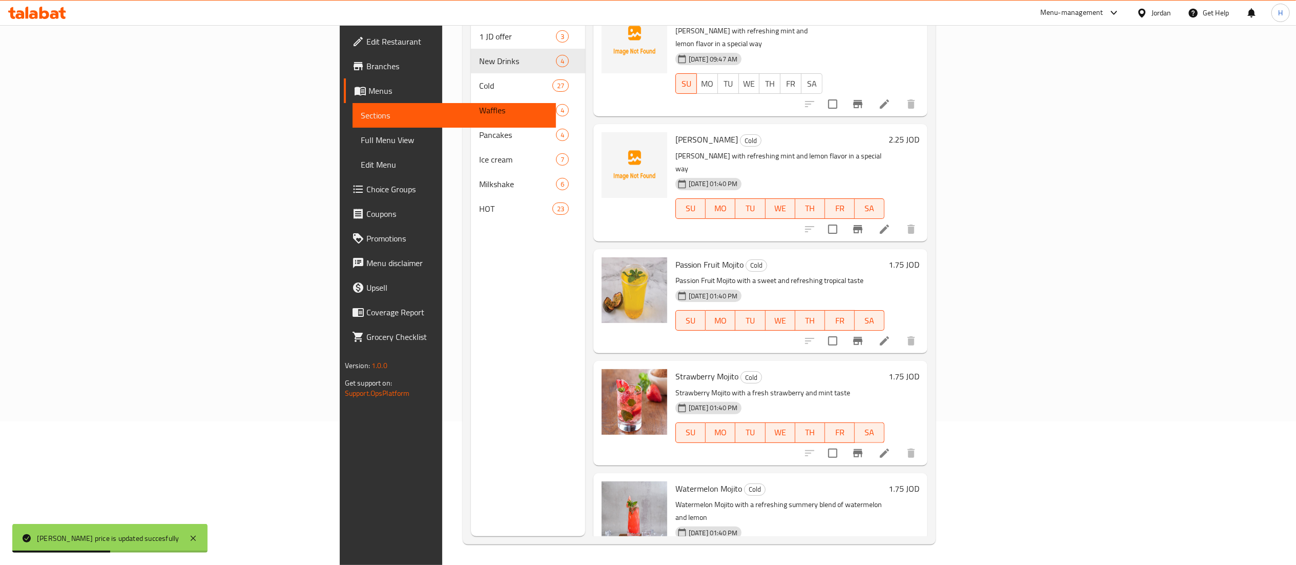
click at [919, 257] on h6 "1.75 JOD" at bounding box center [904, 264] width 31 height 14
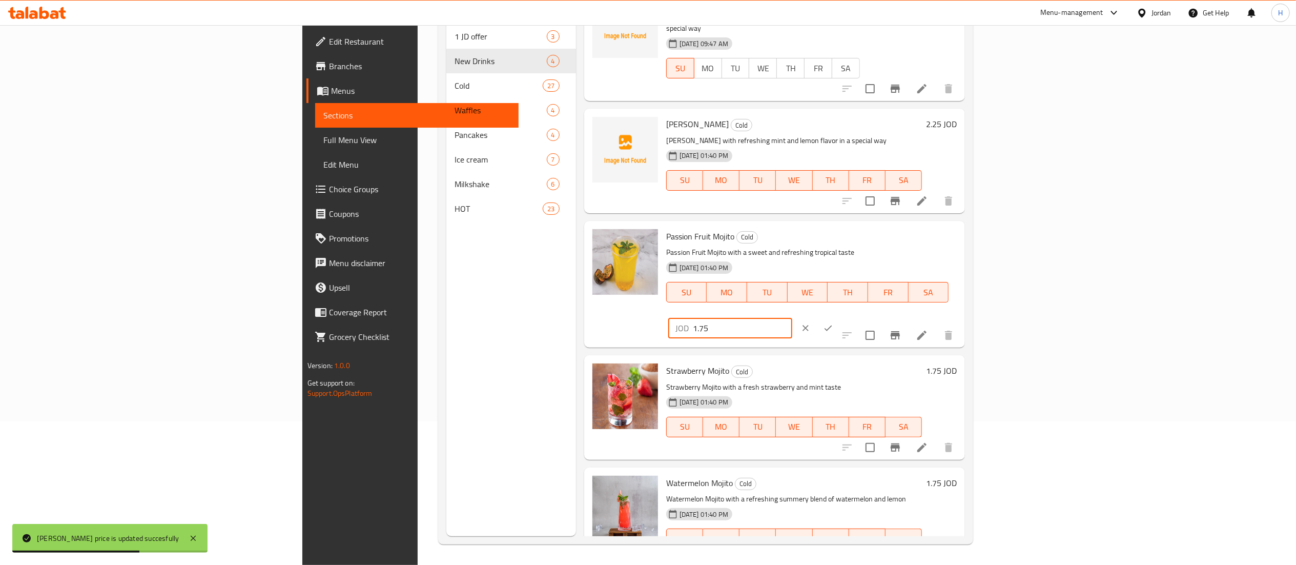
drag, startPoint x: 937, startPoint y: 224, endPoint x: 909, endPoint y: 224, distance: 28.2
click at [909, 225] on div "Passion Fruit Mojito Cold Passion Fruit Mojito with a sweet and refreshing trop…" at bounding box center [811, 284] width 299 height 118
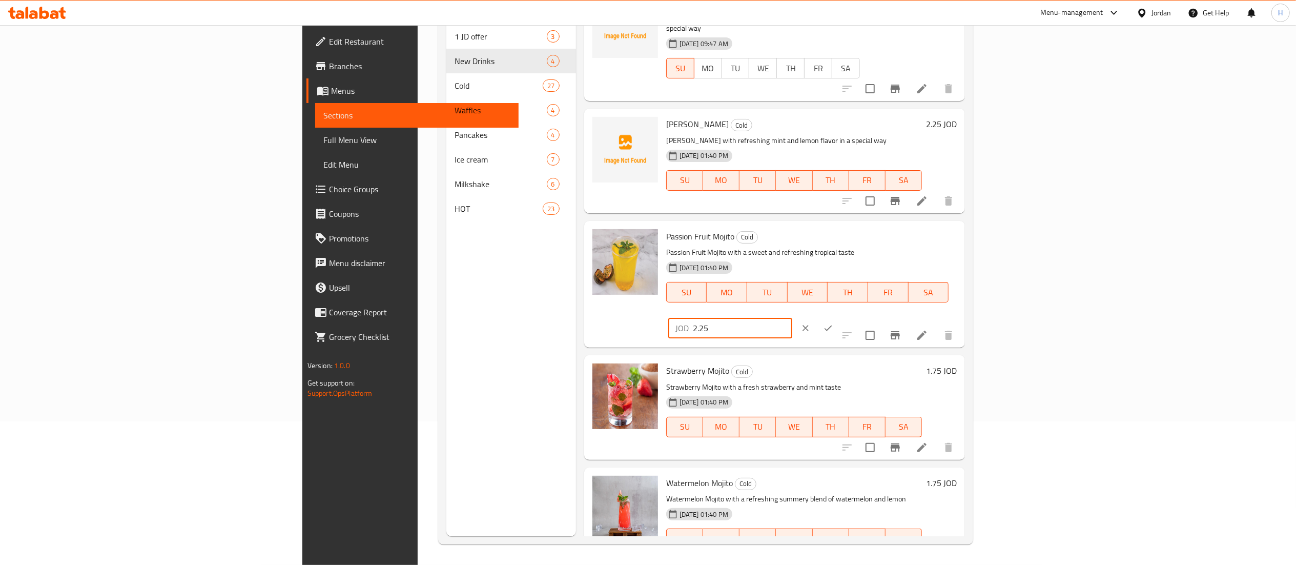
type input "2.25"
click at [833, 323] on icon "ok" at bounding box center [828, 328] width 10 height 10
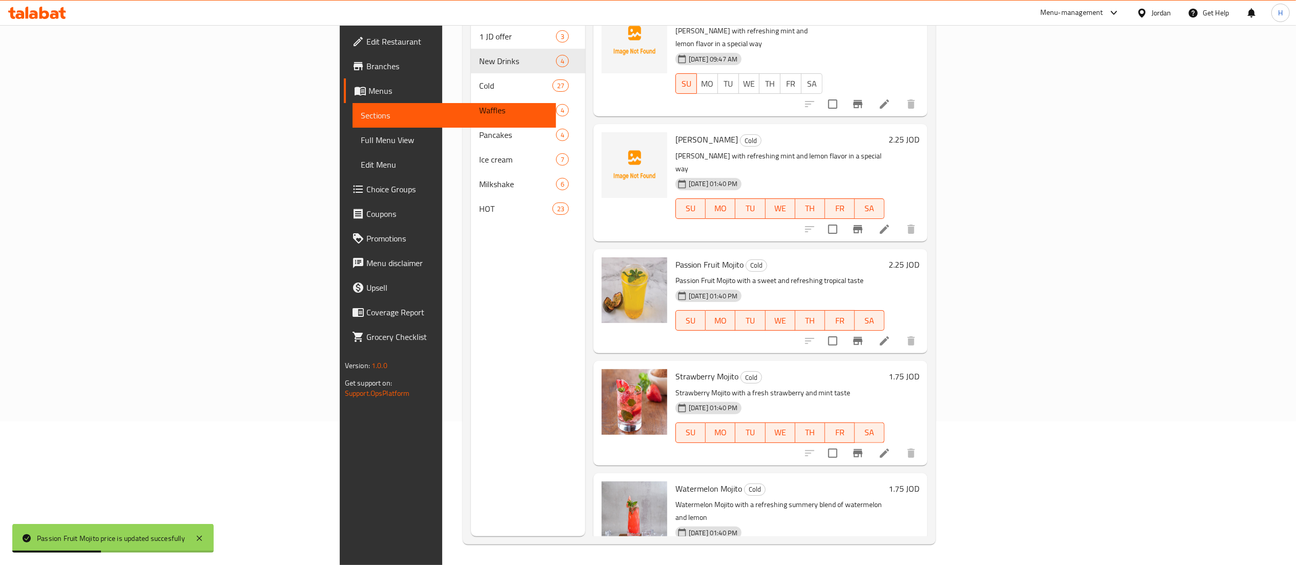
click at [919, 369] on h6 "1.75 JOD" at bounding box center [904, 376] width 31 height 14
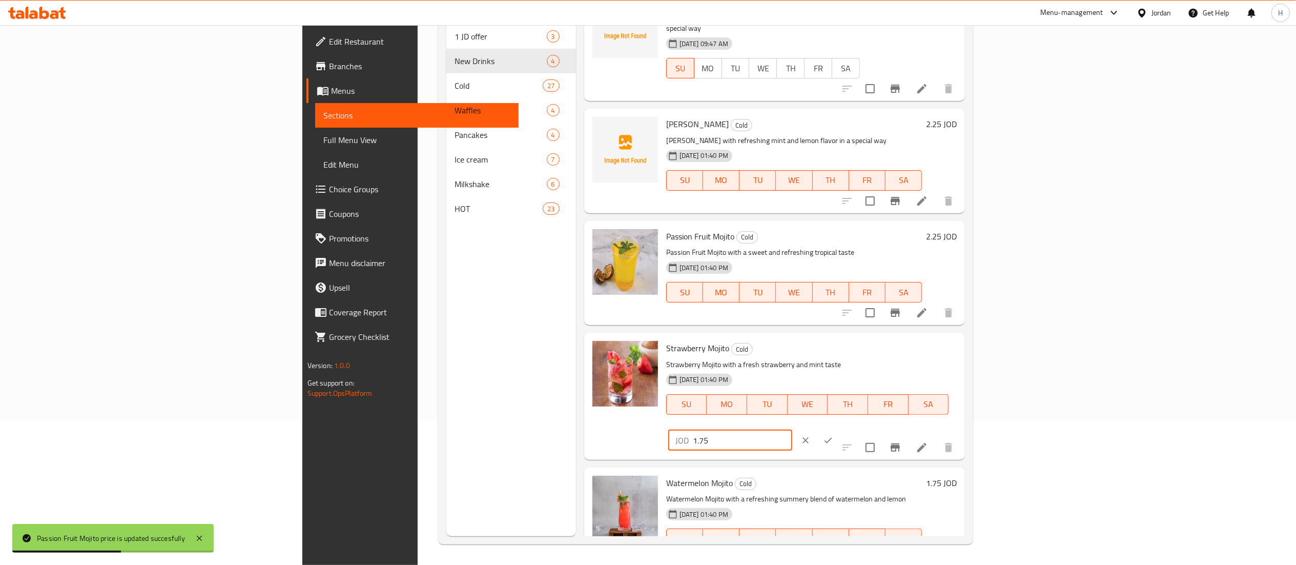
drag, startPoint x: 1144, startPoint y: 343, endPoint x: 956, endPoint y: 340, distance: 188.1
click at [947, 342] on div "Strawberry Mojito Cold Strawberry Mojito with a fresh strawberry and mint taste…" at bounding box center [811, 396] width 299 height 118
type input "2"
click at [833, 435] on icon "ok" at bounding box center [828, 440] width 10 height 10
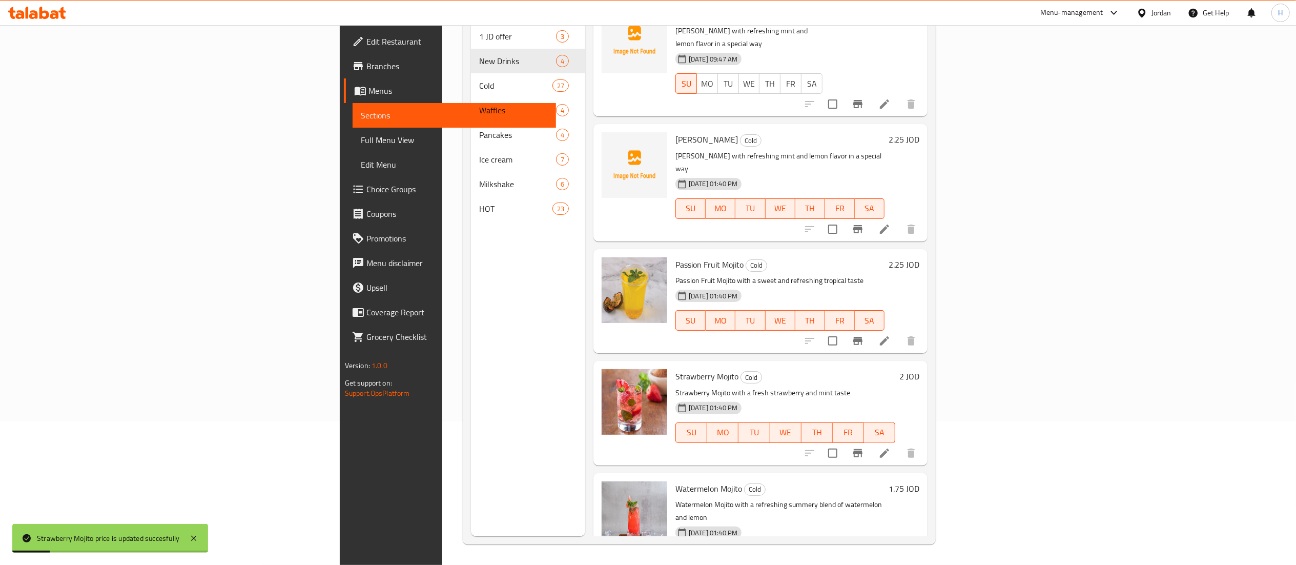
click at [919, 481] on h6 "1.75 JOD" at bounding box center [904, 488] width 31 height 14
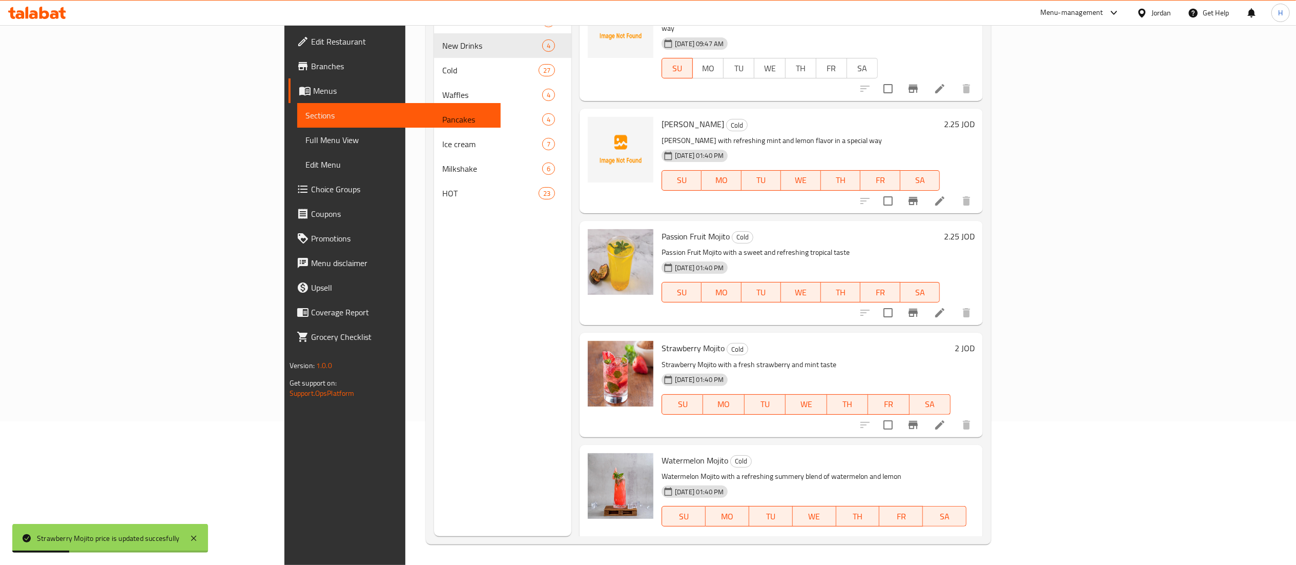
drag, startPoint x: 1128, startPoint y: 442, endPoint x: 1044, endPoint y: 448, distance: 84.3
click at [979, 449] on div "Watermelon Mojito Cold Watermelon Mojito with a refreshing summery blend of wat…" at bounding box center [818, 508] width 321 height 118
type input "2"
click at [835, 541] on button "ok" at bounding box center [823, 552] width 23 height 23
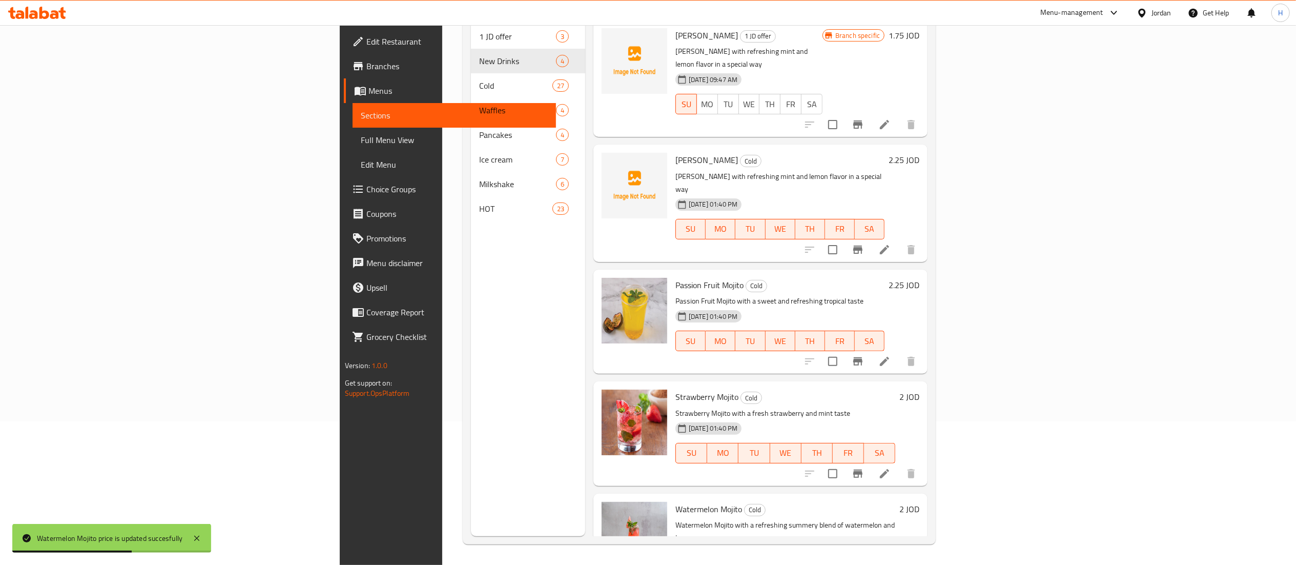
scroll to position [0, 0]
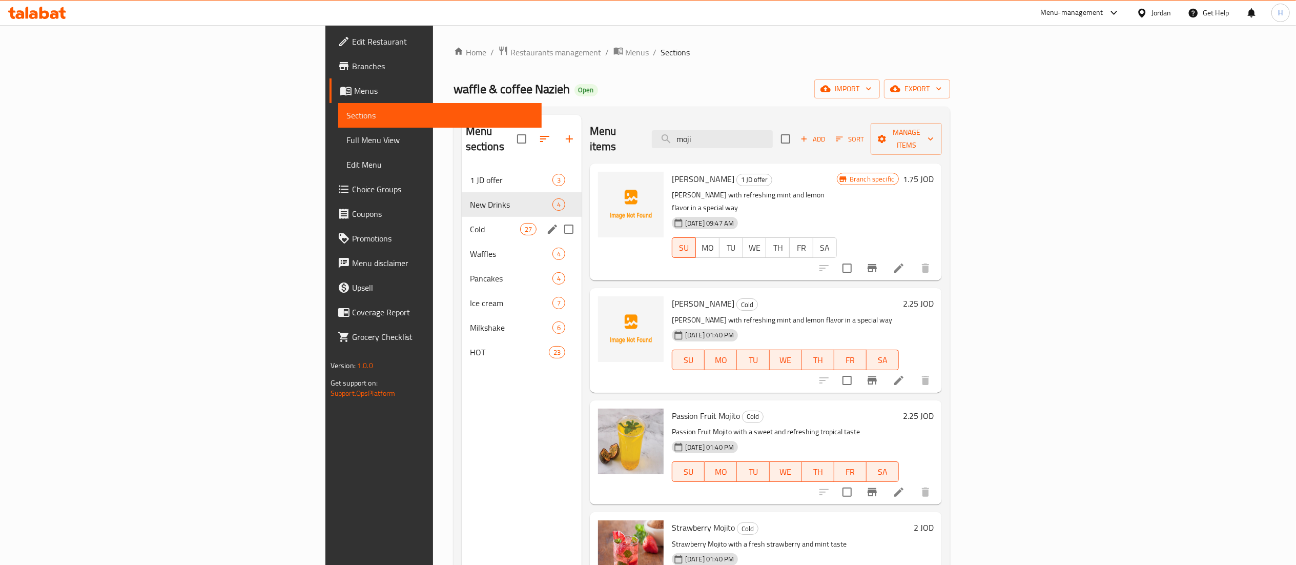
click at [470, 223] on span "Cold" at bounding box center [495, 229] width 50 height 12
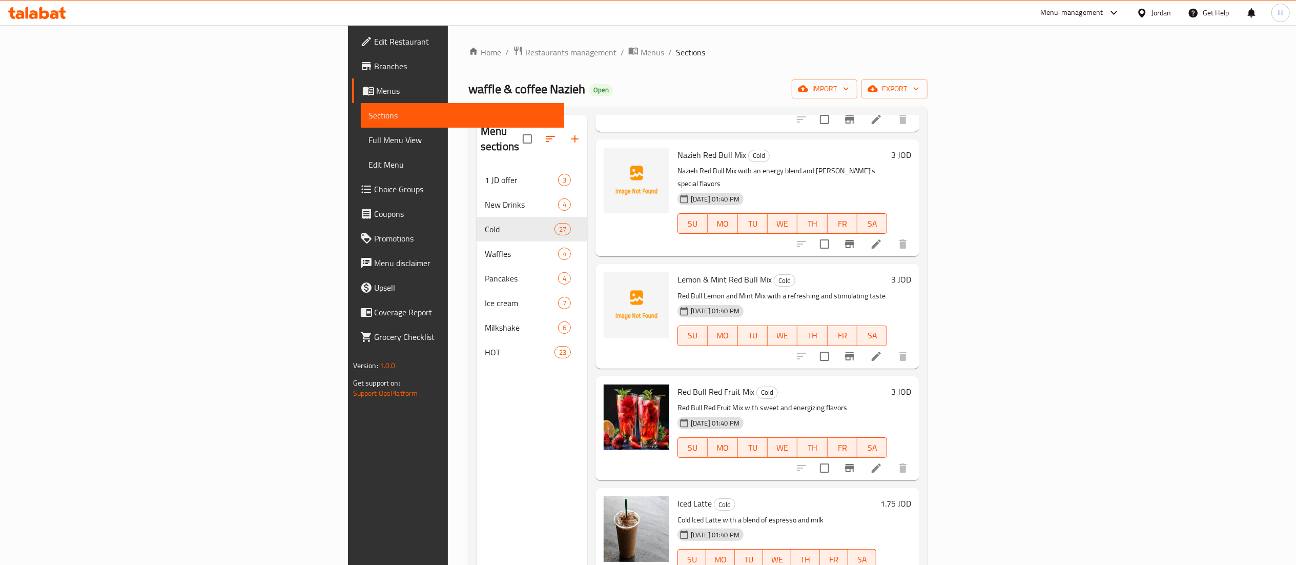
scroll to position [1845, 0]
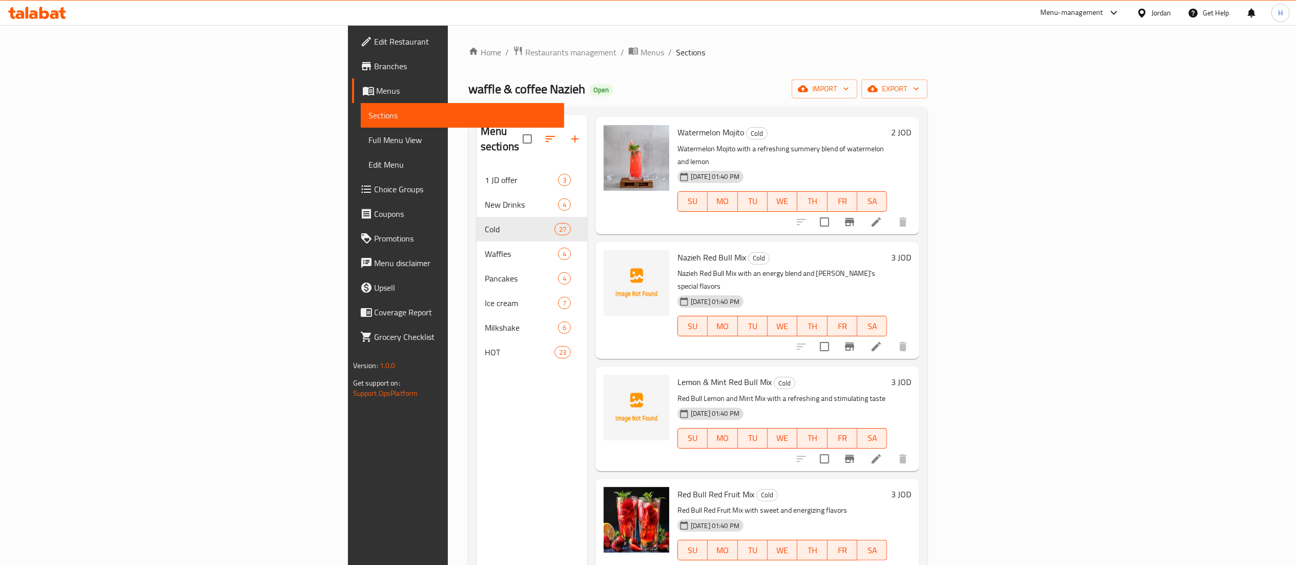
click at [911, 250] on h6 "3 JOD" at bounding box center [901, 257] width 20 height 14
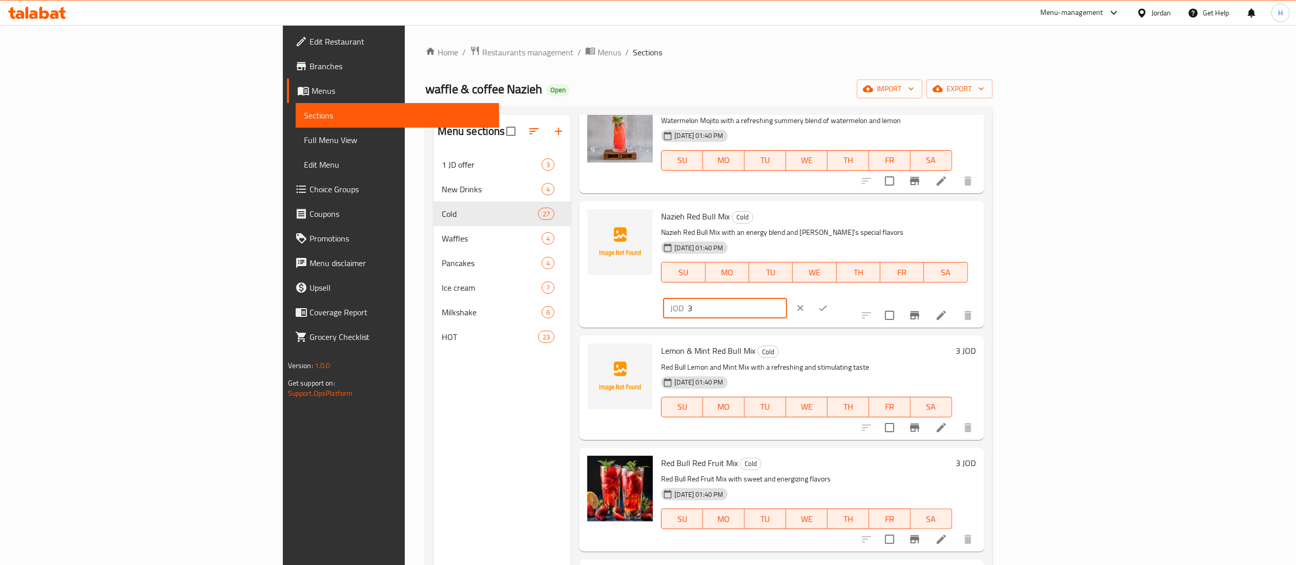
click at [787, 298] on input "3" at bounding box center [737, 308] width 99 height 20
type input "3.5"
click at [828, 303] on icon "ok" at bounding box center [823, 308] width 10 height 10
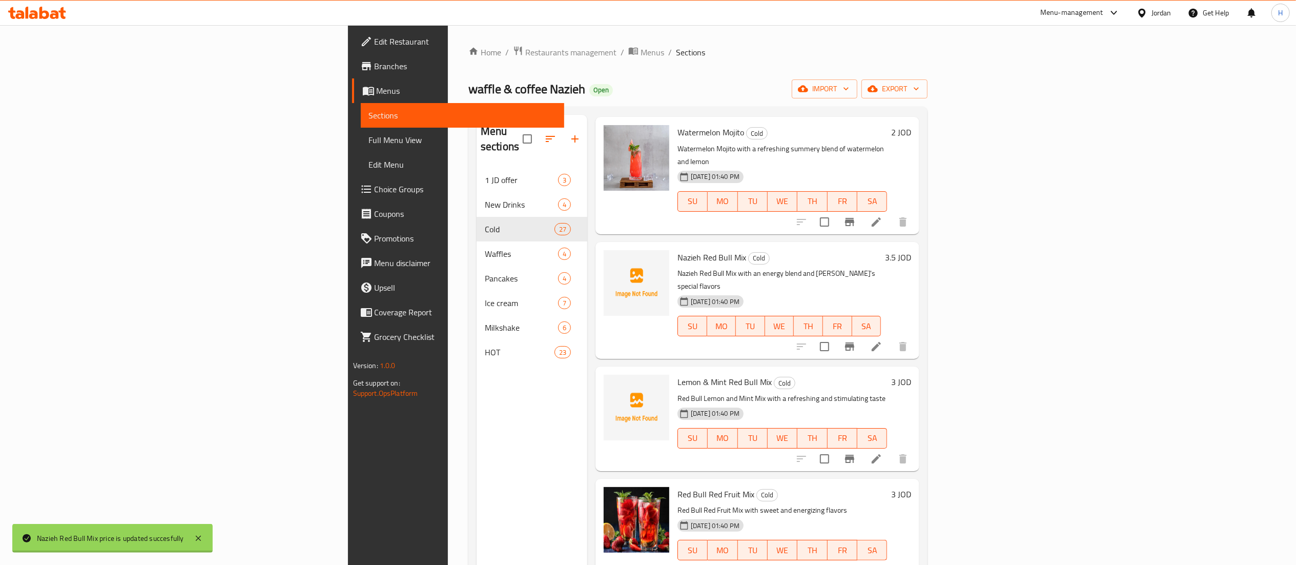
click at [911, 375] on div "3 JOD" at bounding box center [899, 382] width 24 height 14
click at [919, 366] on div "Lemon & Mint Red Bull Mix Cold Red Bull Lemon and Mint Mix with a refreshing an…" at bounding box center [757, 418] width 324 height 104
click at [911, 375] on h6 "3 JOD" at bounding box center [901, 382] width 20 height 14
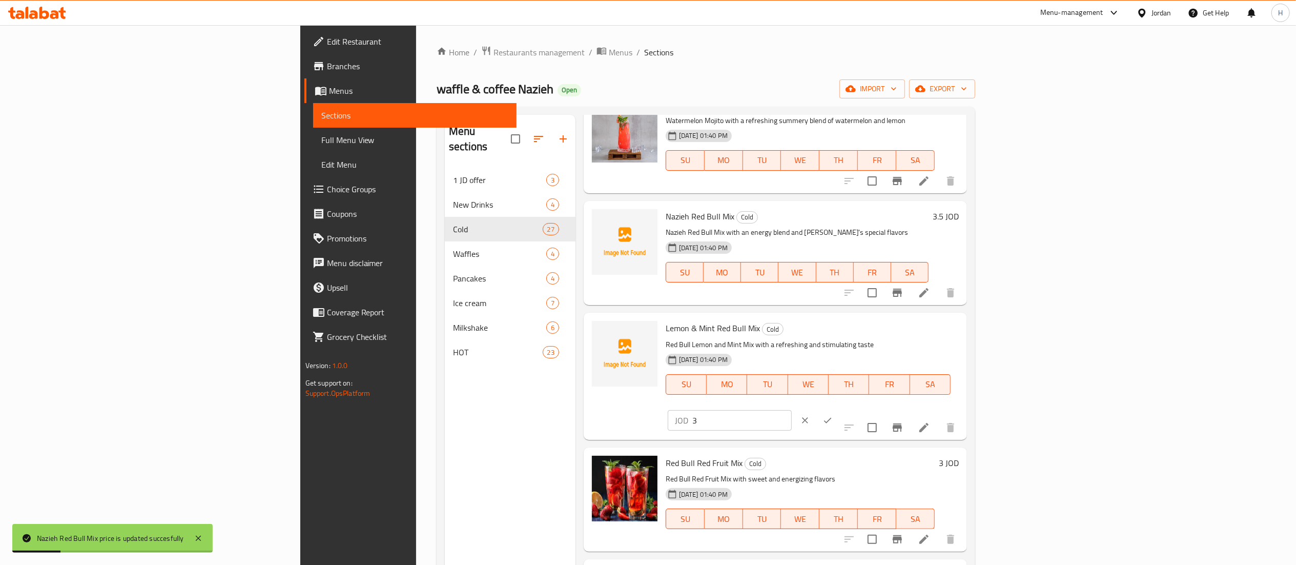
click at [792, 410] on input "3" at bounding box center [741, 420] width 99 height 20
type input "3.5"
click at [833, 415] on icon "ok" at bounding box center [828, 420] width 10 height 10
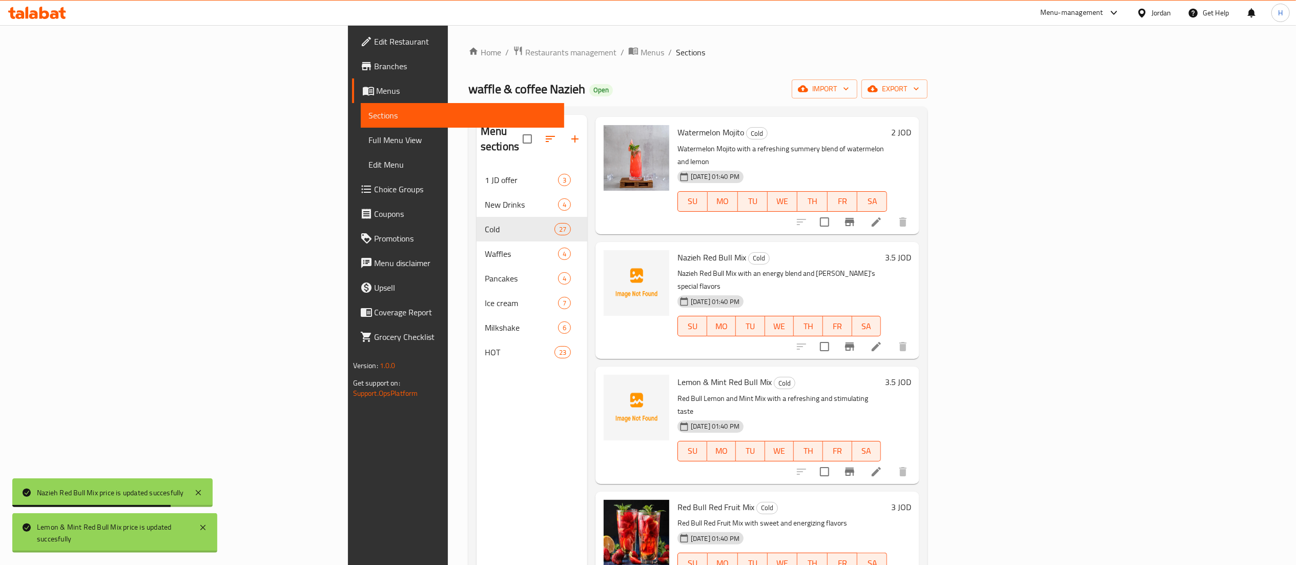
click at [911, 500] on h6 "3 JOD" at bounding box center [901, 507] width 20 height 14
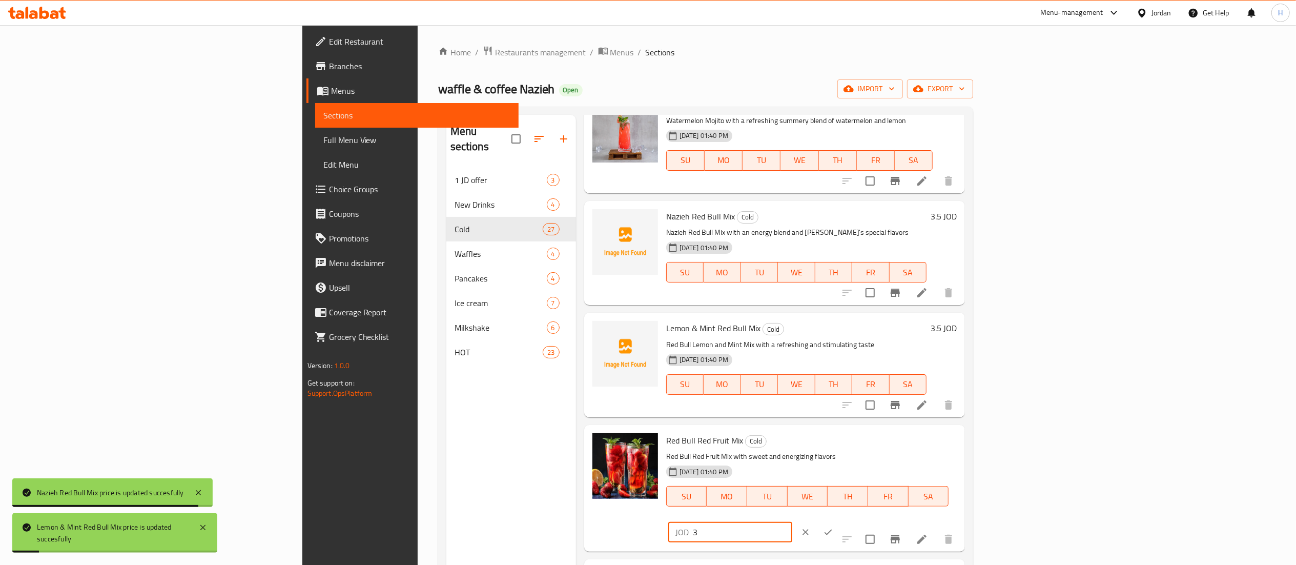
click at [792, 522] on input "3" at bounding box center [742, 532] width 99 height 20
type input "3.5"
click at [839, 521] on button "ok" at bounding box center [828, 532] width 23 height 23
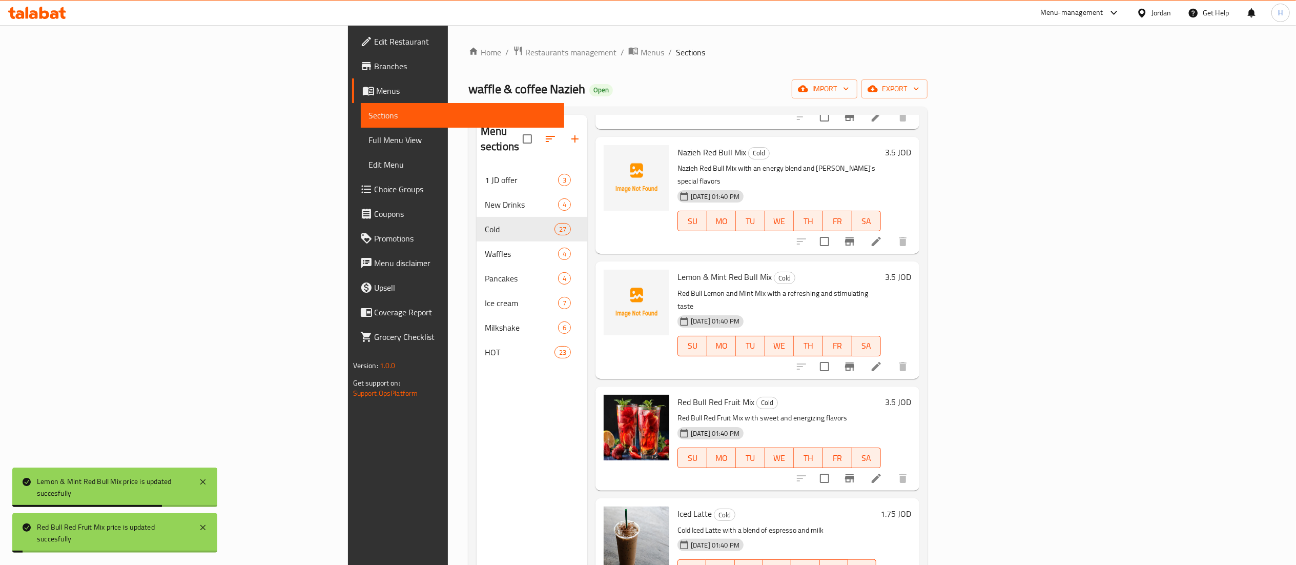
scroll to position [2050, 0]
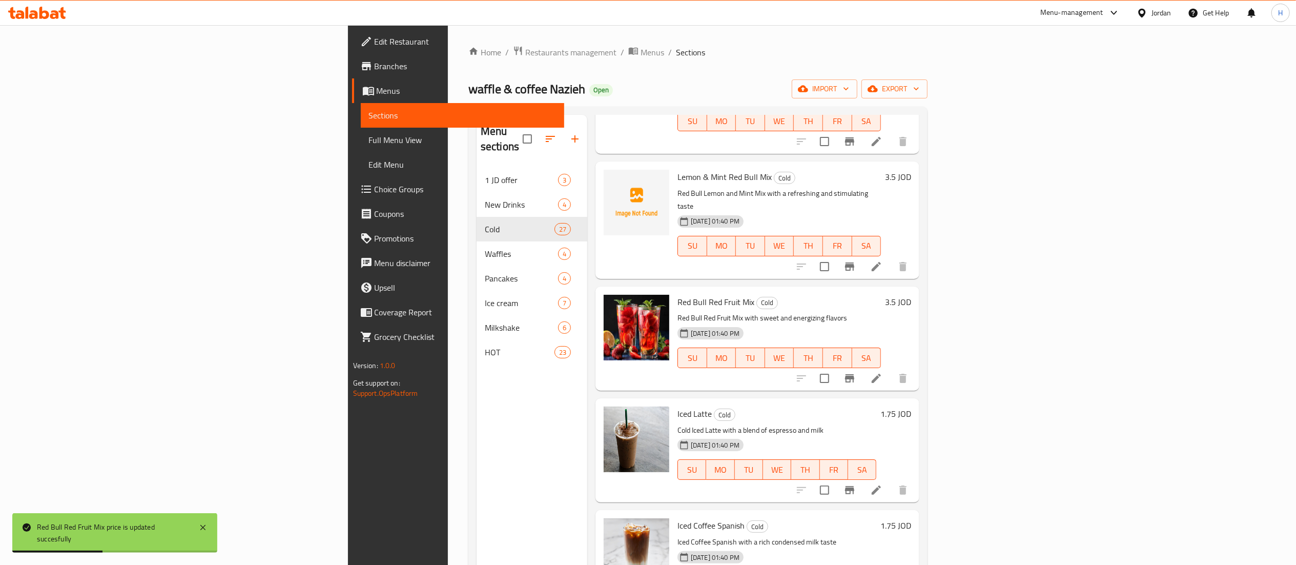
click at [911, 406] on h6 "1.75 JOD" at bounding box center [895, 413] width 31 height 14
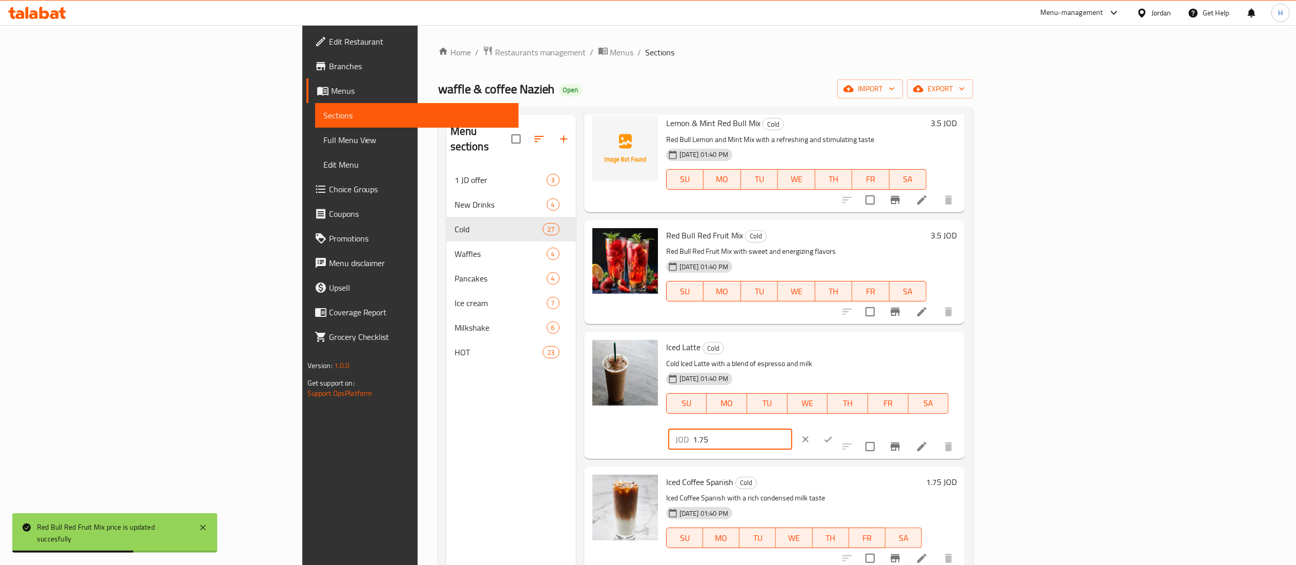
drag, startPoint x: 1149, startPoint y: 347, endPoint x: 999, endPoint y: 344, distance: 149.7
click at [961, 344] on div "Iced Latte Cold Cold Iced Latte with a blend of espresso and milk [DATE] 01:40 …" at bounding box center [811, 395] width 299 height 118
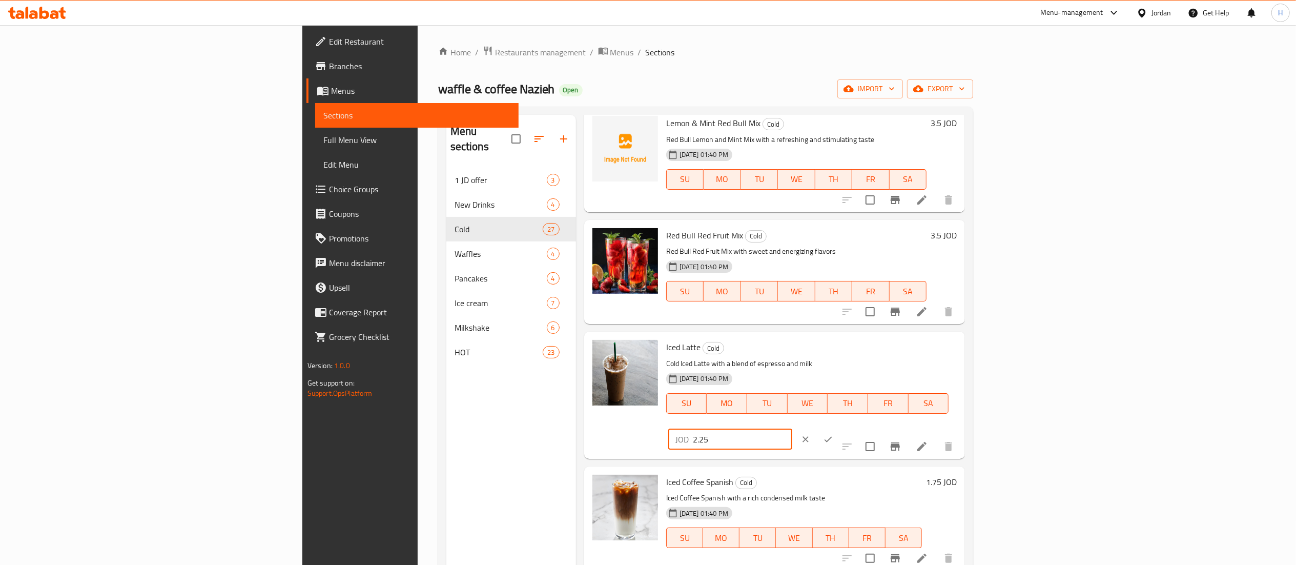
type input "2.25"
click at [839, 428] on button "ok" at bounding box center [828, 439] width 23 height 23
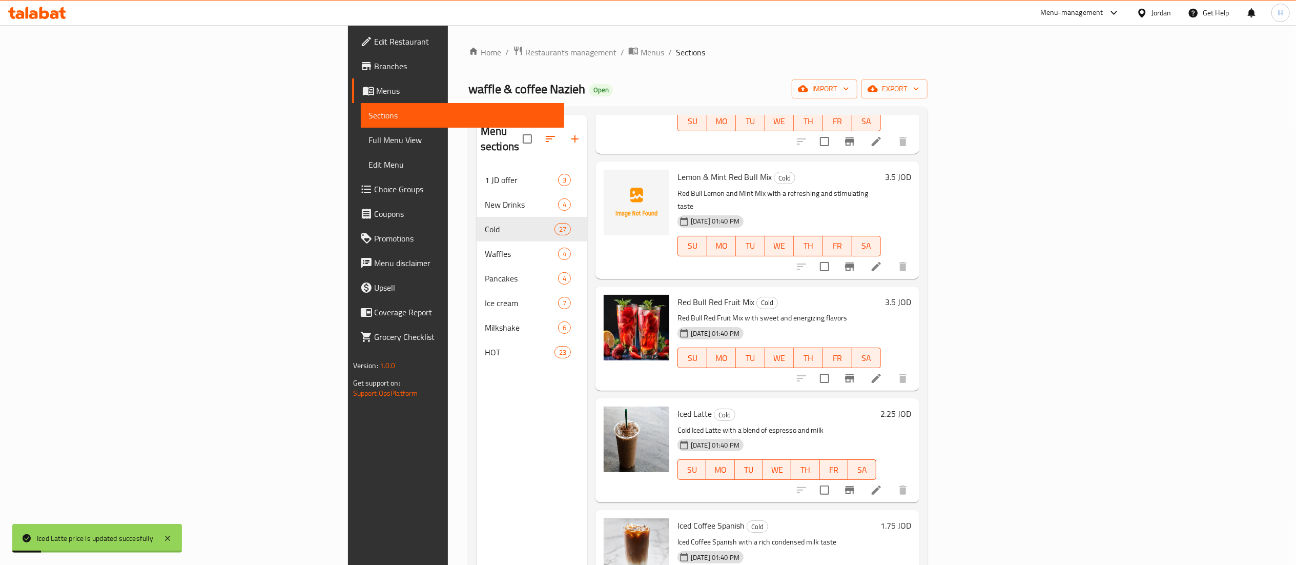
click at [911, 518] on h6 "1.75 JOD" at bounding box center [895, 525] width 31 height 14
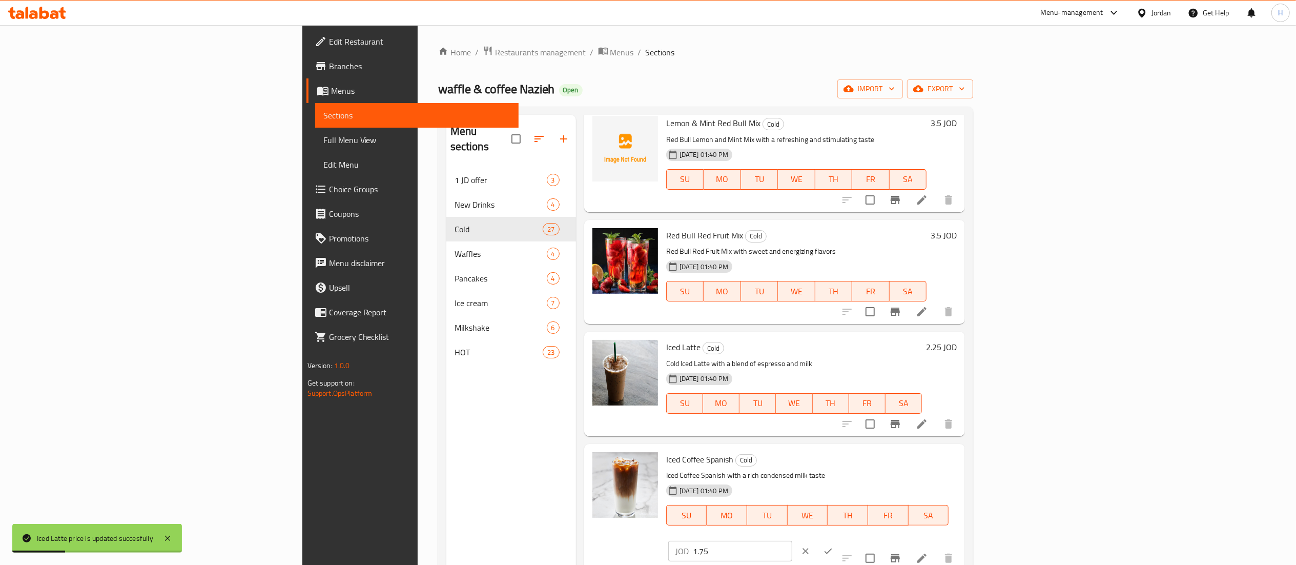
drag, startPoint x: 1134, startPoint y: 459, endPoint x: 911, endPoint y: 457, distance: 222.4
click at [913, 460] on div "Iced Coffee Spanish Cold Iced Coffee Spanish with a rich condensed milk taste […" at bounding box center [811, 507] width 299 height 118
type input "2.25"
click at [833, 546] on icon "ok" at bounding box center [828, 551] width 10 height 10
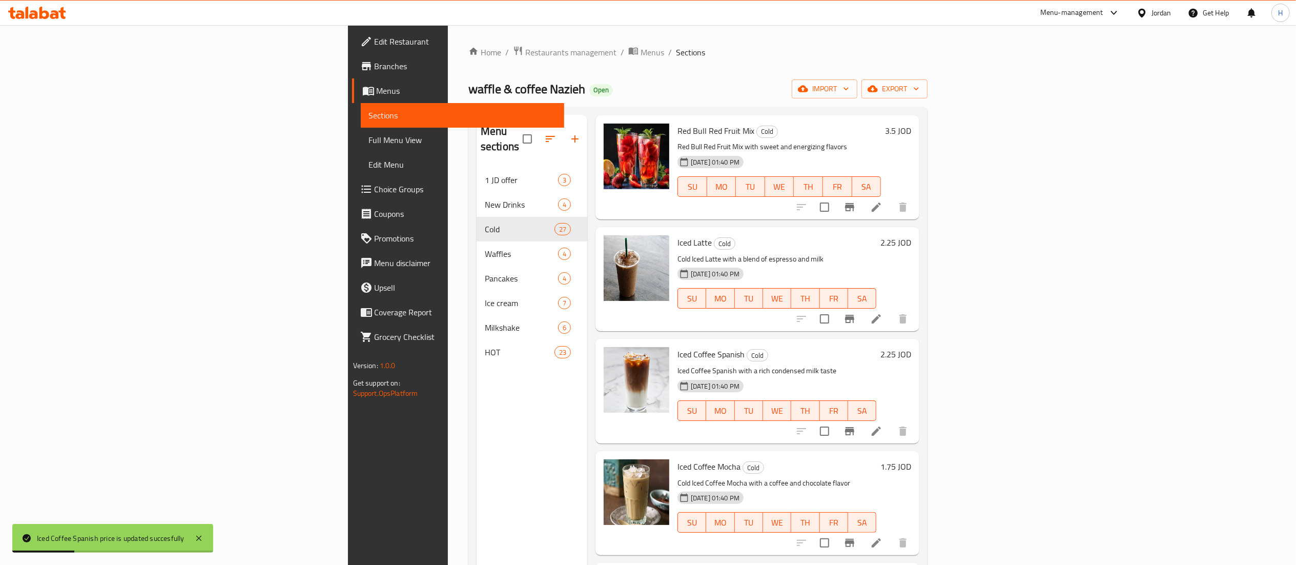
scroll to position [2253, 0]
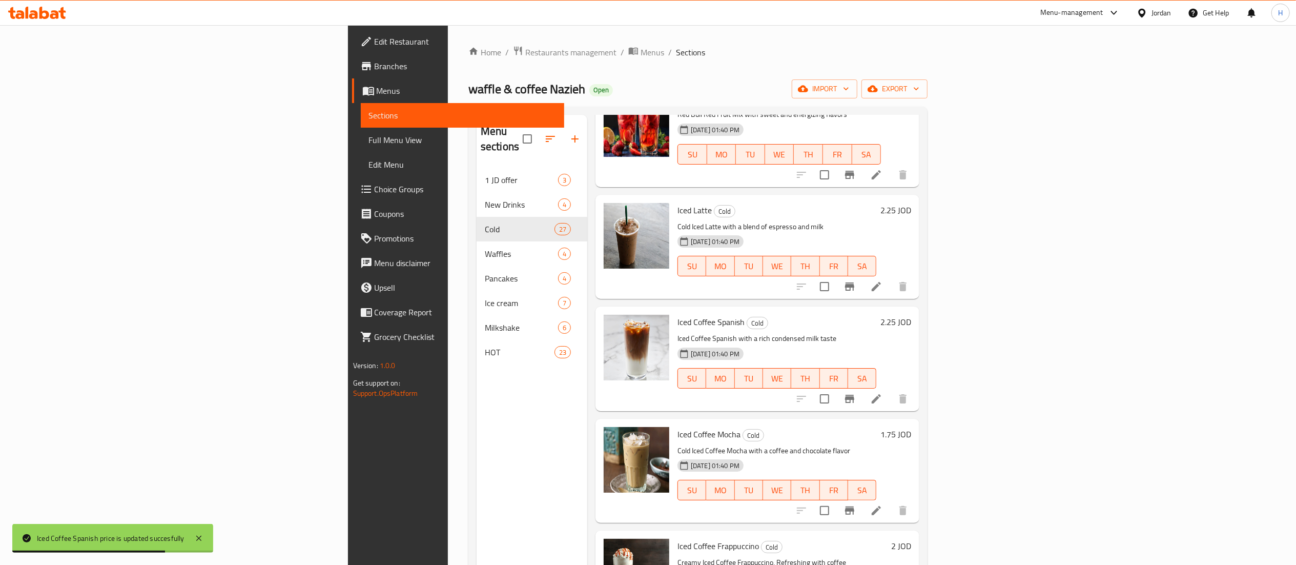
click at [911, 427] on h6 "1.75 JOD" at bounding box center [895, 434] width 31 height 14
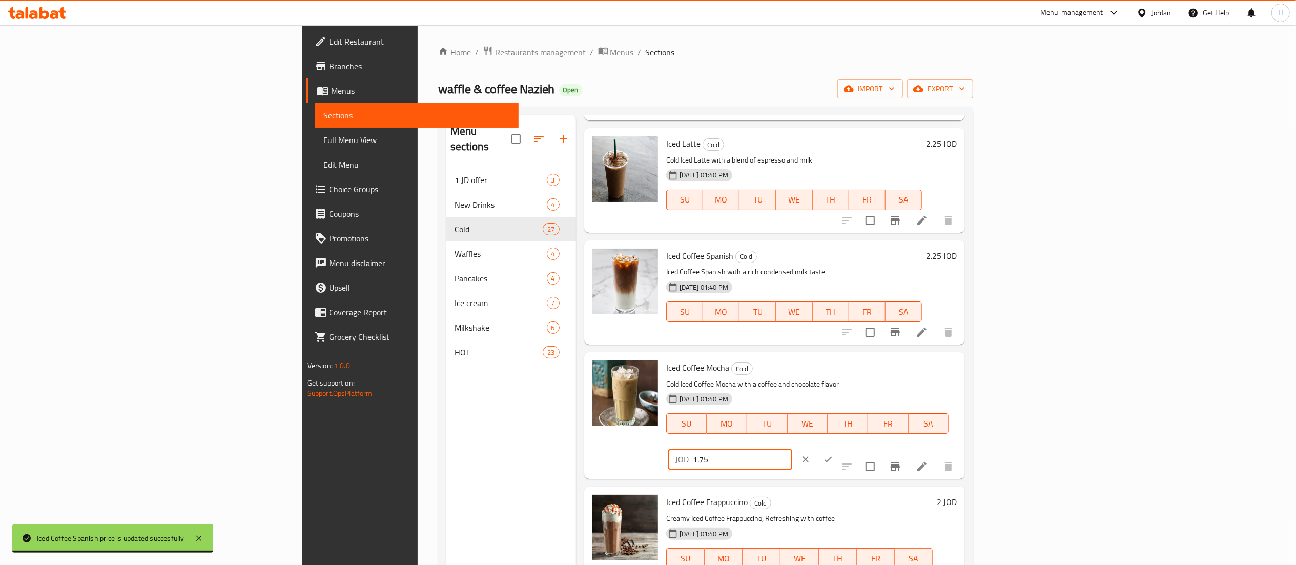
drag, startPoint x: 1130, startPoint y: 370, endPoint x: 991, endPoint y: 383, distance: 140.0
click at [961, 383] on div "Iced Coffee Mocha Cold Cold Iced Coffee Mocha with a coffee and chocolate flavo…" at bounding box center [811, 415] width 299 height 118
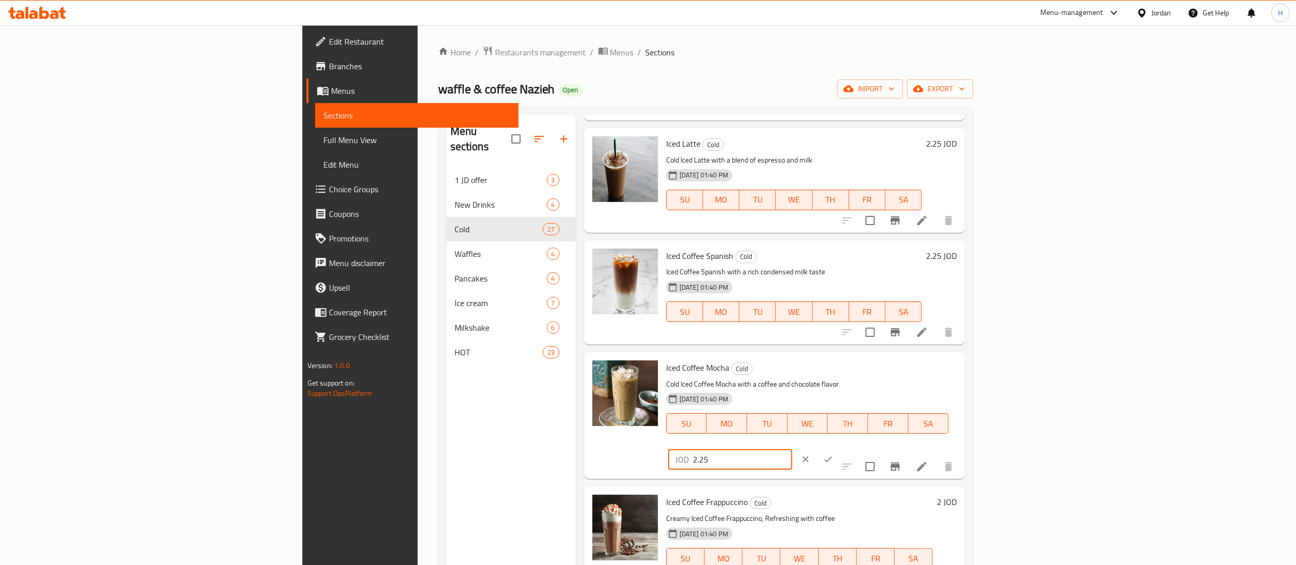
type input "2.25"
click at [839, 448] on button "ok" at bounding box center [828, 459] width 23 height 23
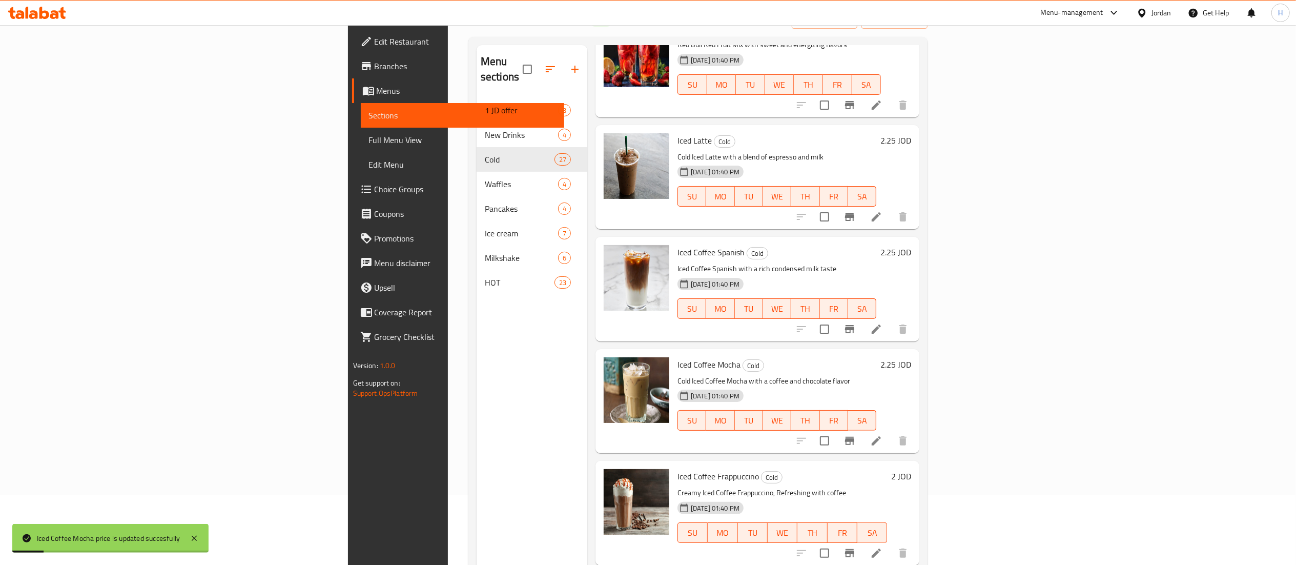
scroll to position [144, 0]
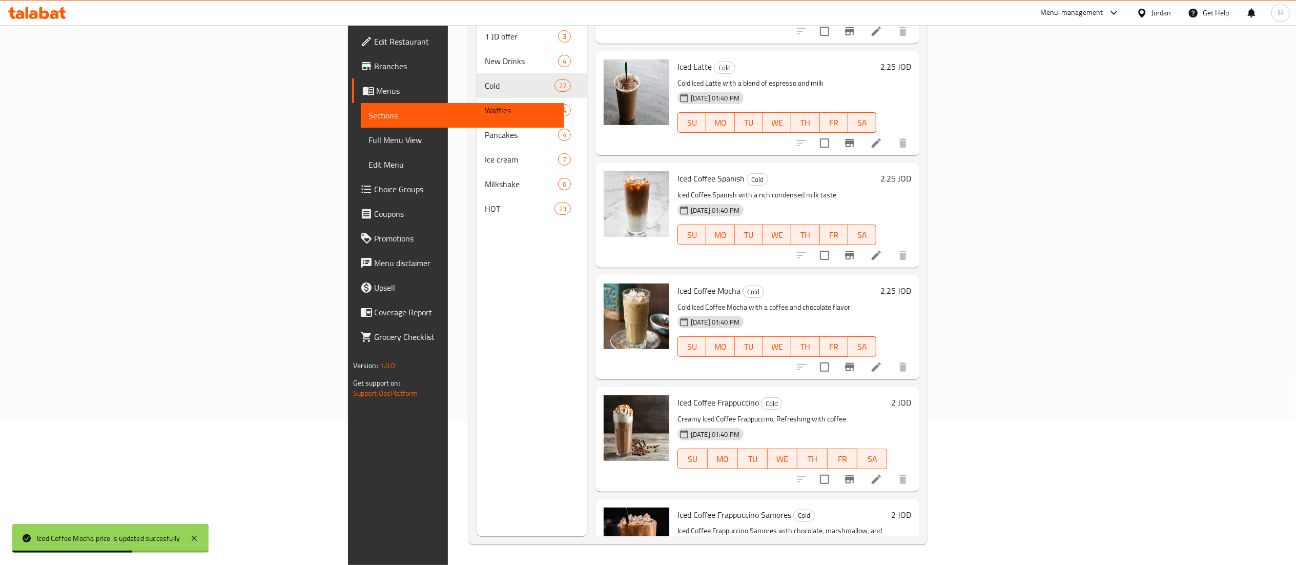
click at [911, 395] on div "2 JOD" at bounding box center [899, 402] width 24 height 14
click at [911, 395] on h6 "2 JOD" at bounding box center [901, 402] width 20 height 14
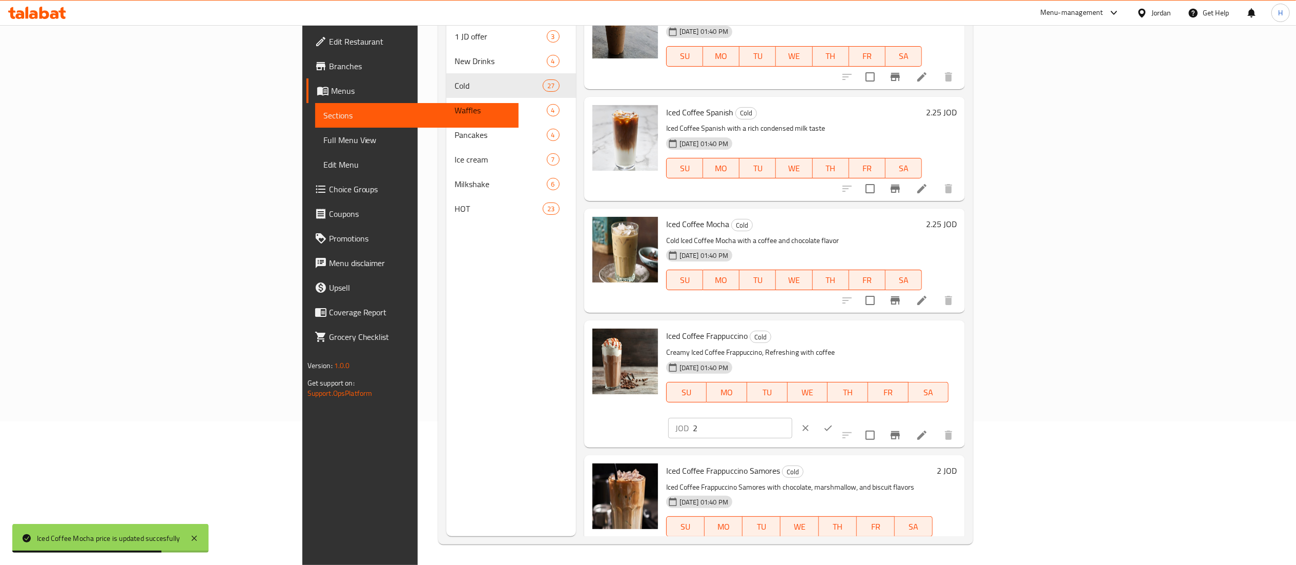
click at [792, 418] on input "2" at bounding box center [742, 428] width 99 height 20
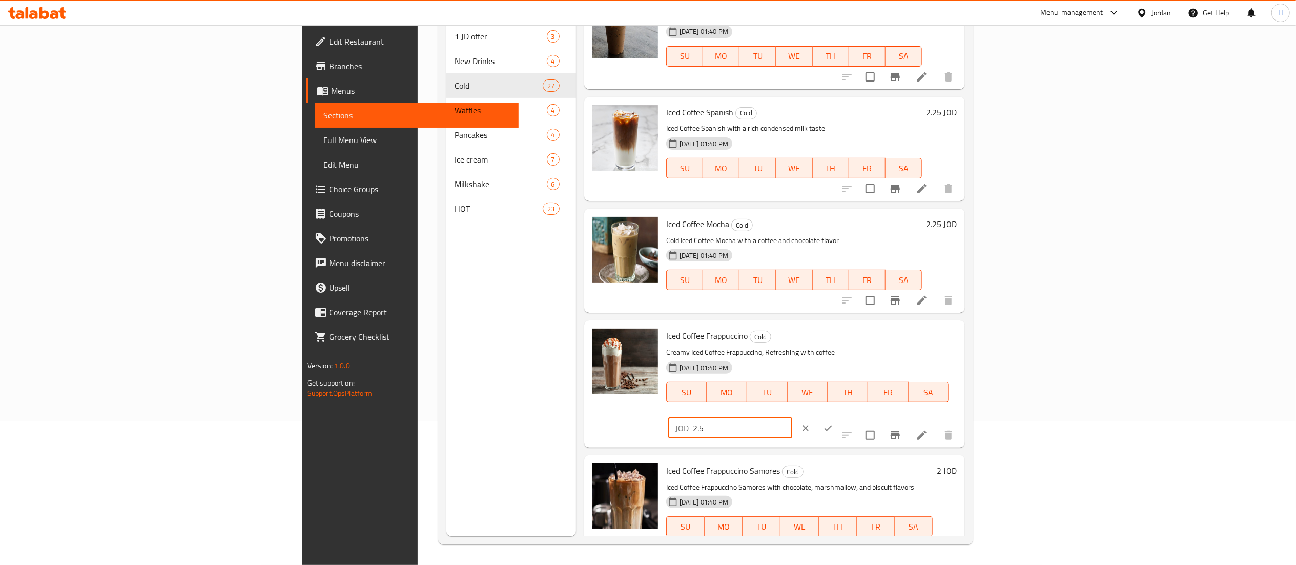
type input "2.5"
click at [839, 417] on button "ok" at bounding box center [828, 428] width 23 height 23
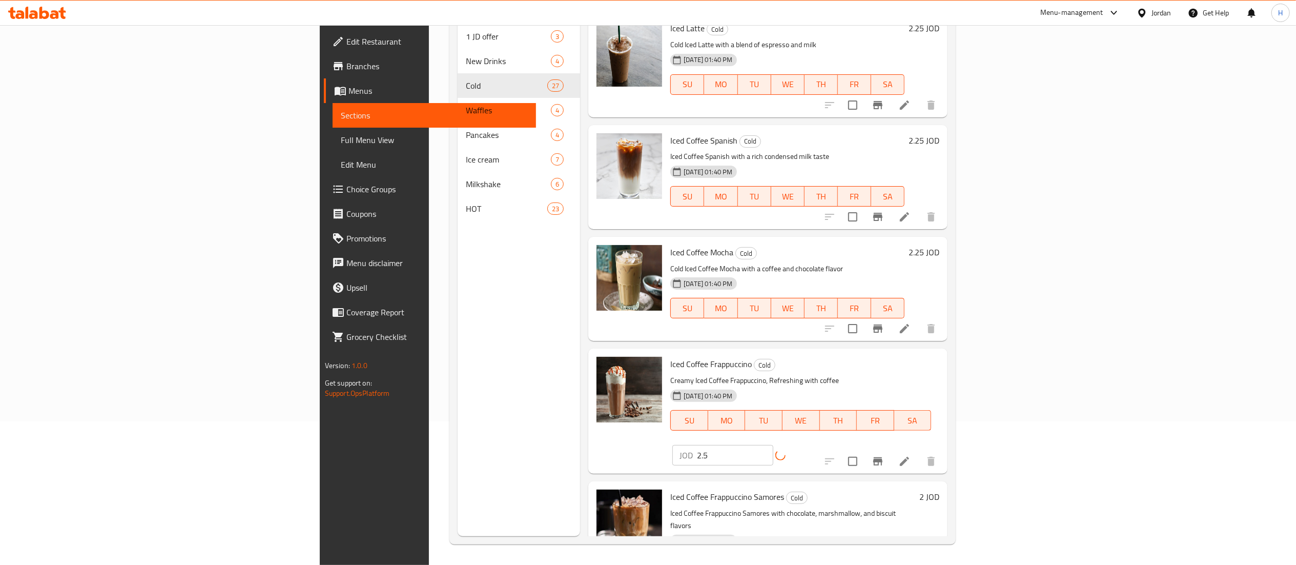
click at [939, 489] on h6 "2 JOD" at bounding box center [929, 496] width 20 height 14
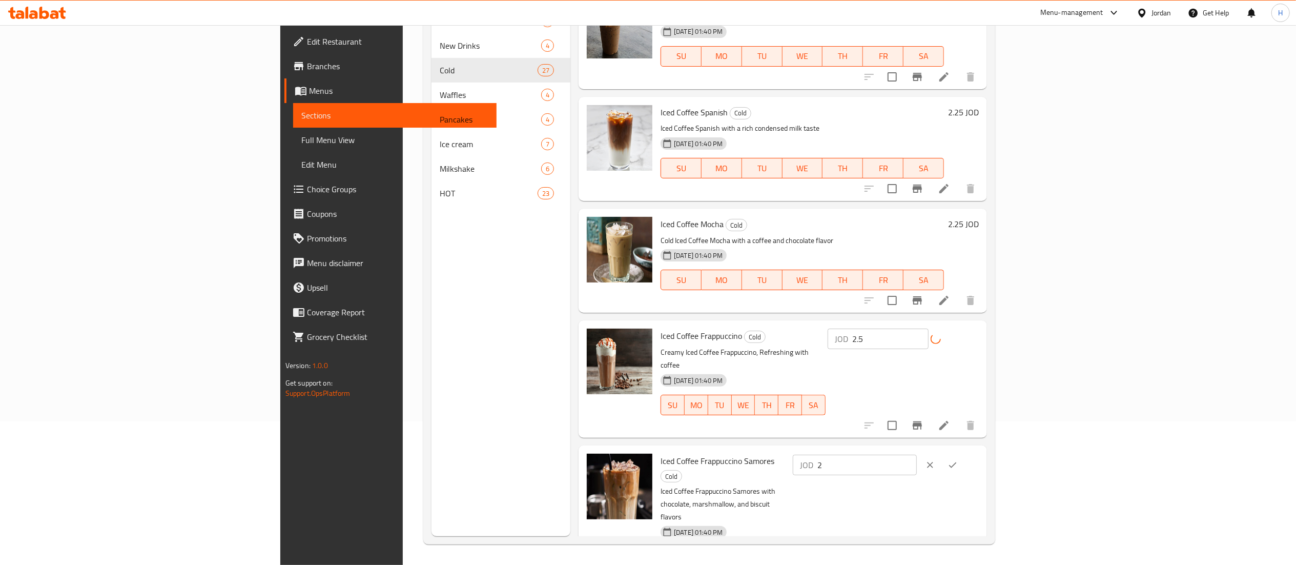
click at [917, 455] on input "2" at bounding box center [866, 465] width 99 height 20
type input "2.5"
click at [958, 460] on icon "ok" at bounding box center [953, 465] width 10 height 10
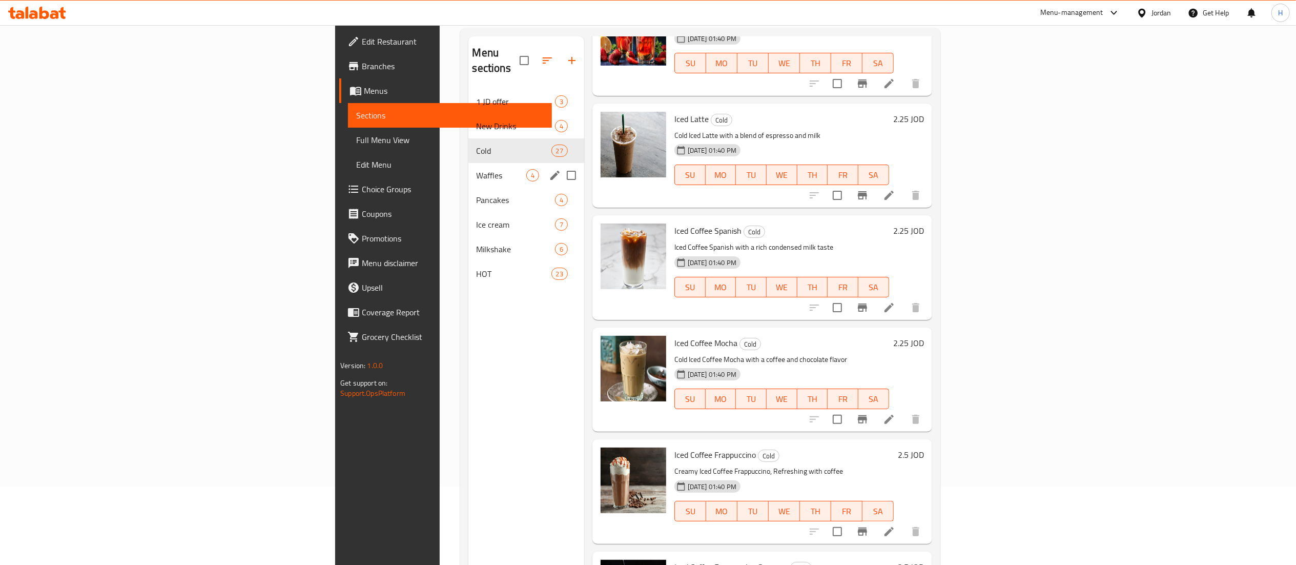
scroll to position [0, 0]
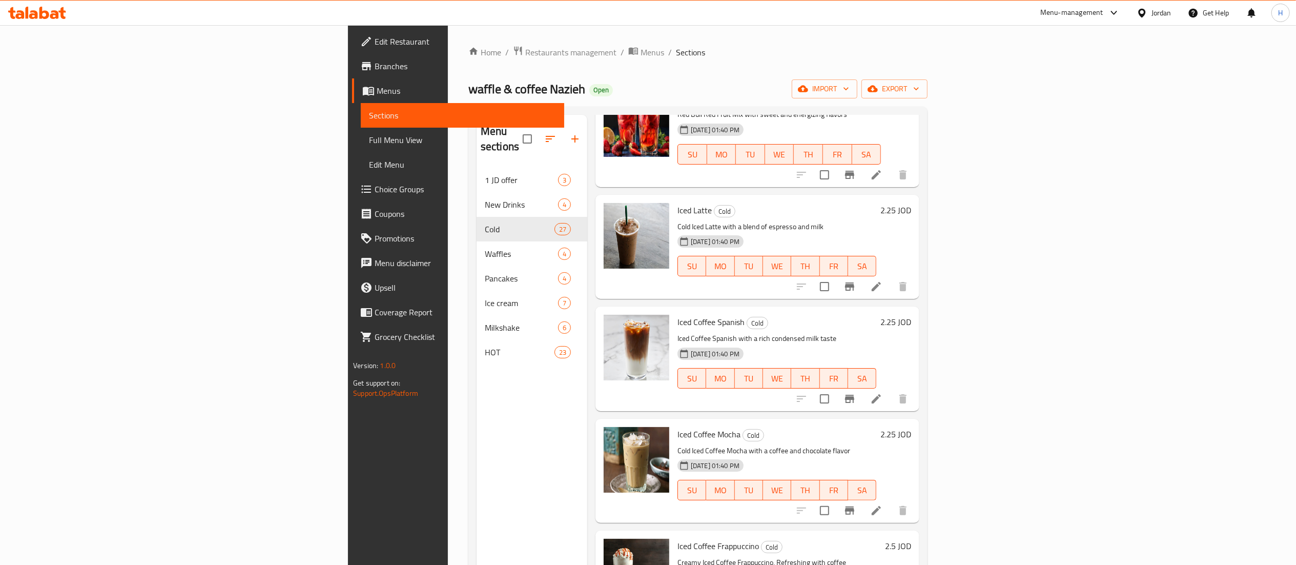
click at [375, 42] on span "Edit Restaurant" at bounding box center [465, 41] width 181 height 12
